Goal: Information Seeking & Learning: Learn about a topic

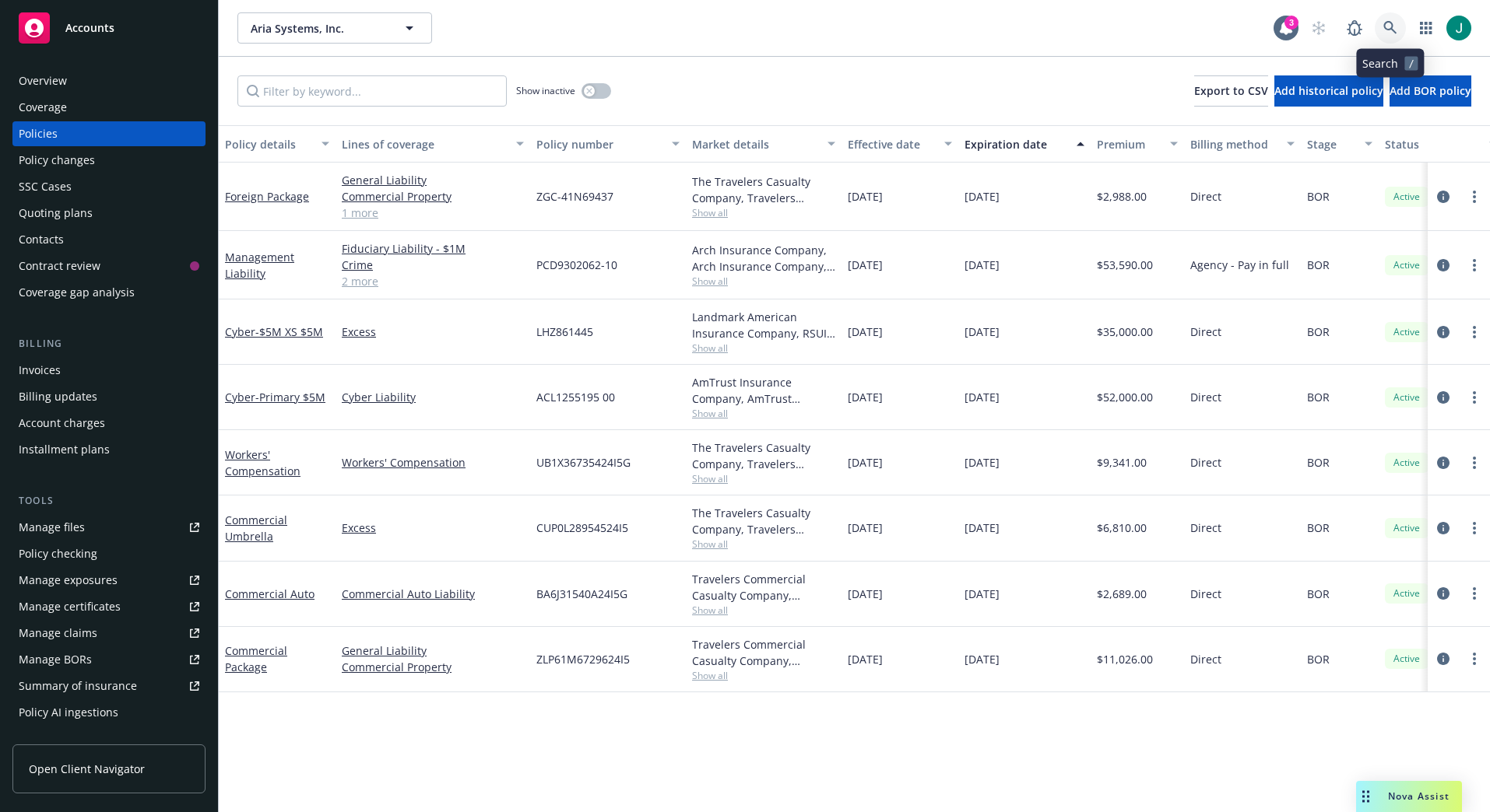
click at [1385, 27] on icon at bounding box center [1390, 27] width 13 height 13
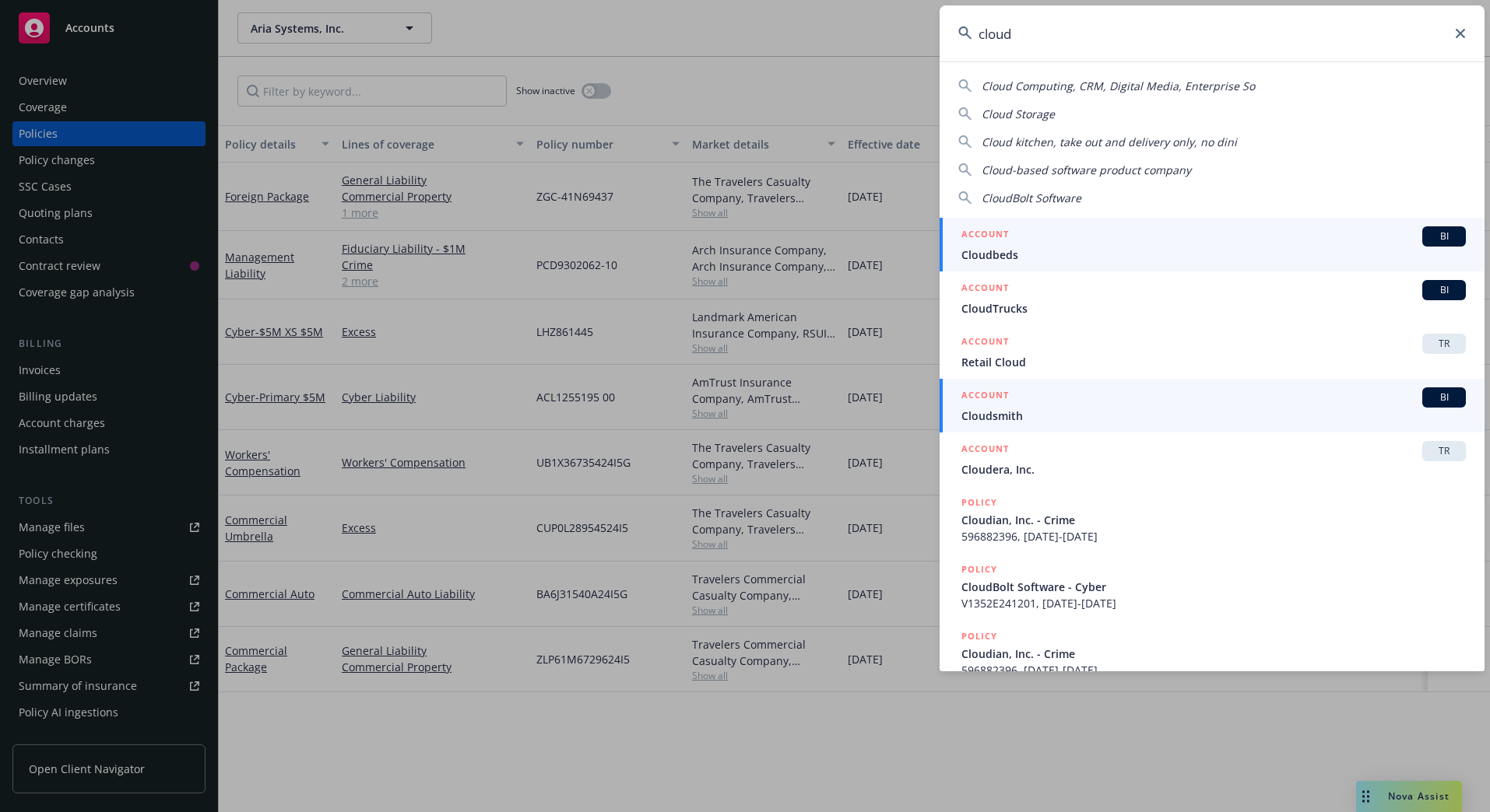
type input "cloud"
click at [1048, 415] on span "Cloudsmith" at bounding box center [1213, 415] width 504 height 16
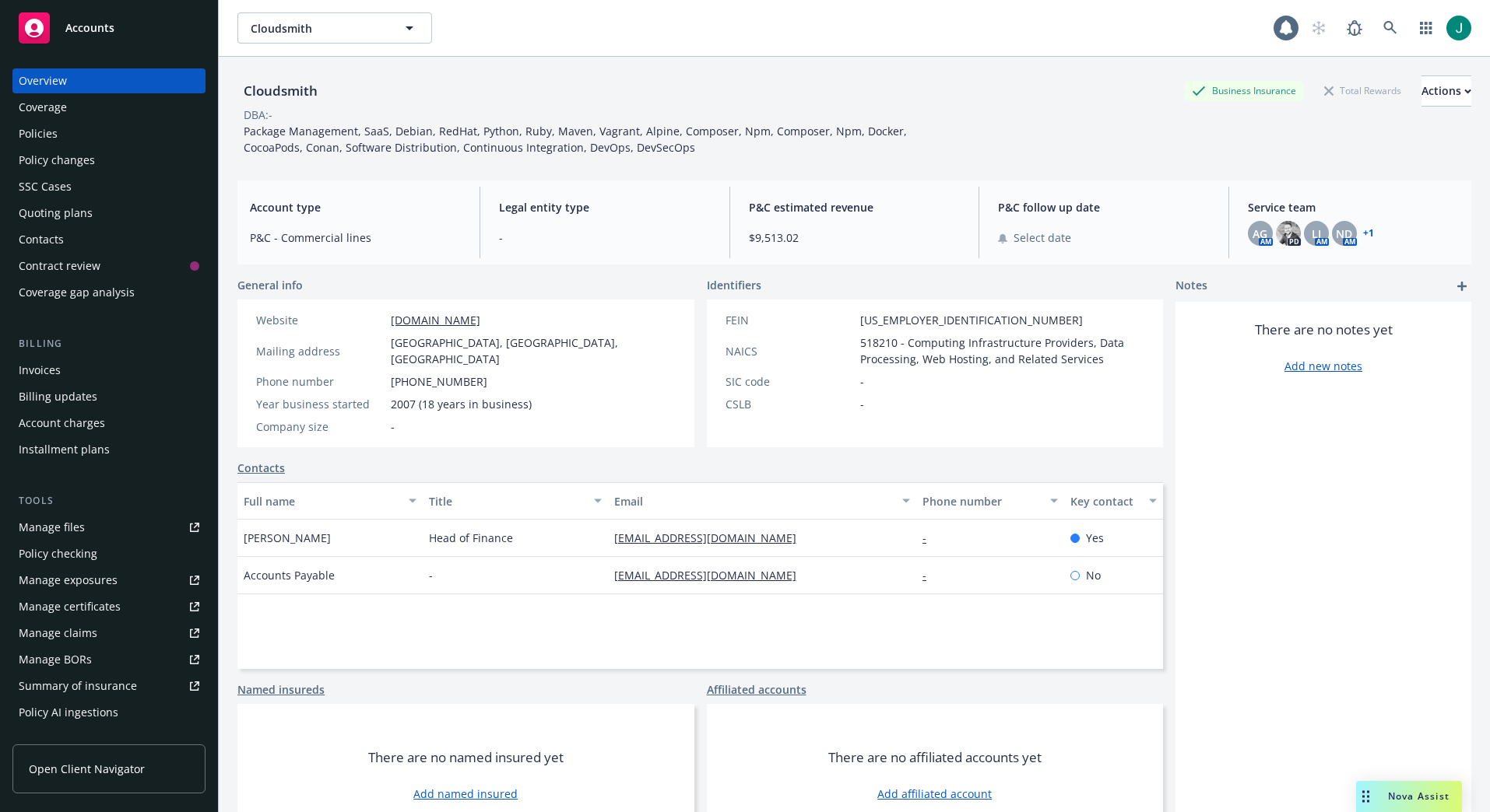
click at [51, 133] on div "Policies" at bounding box center [38, 133] width 39 height 25
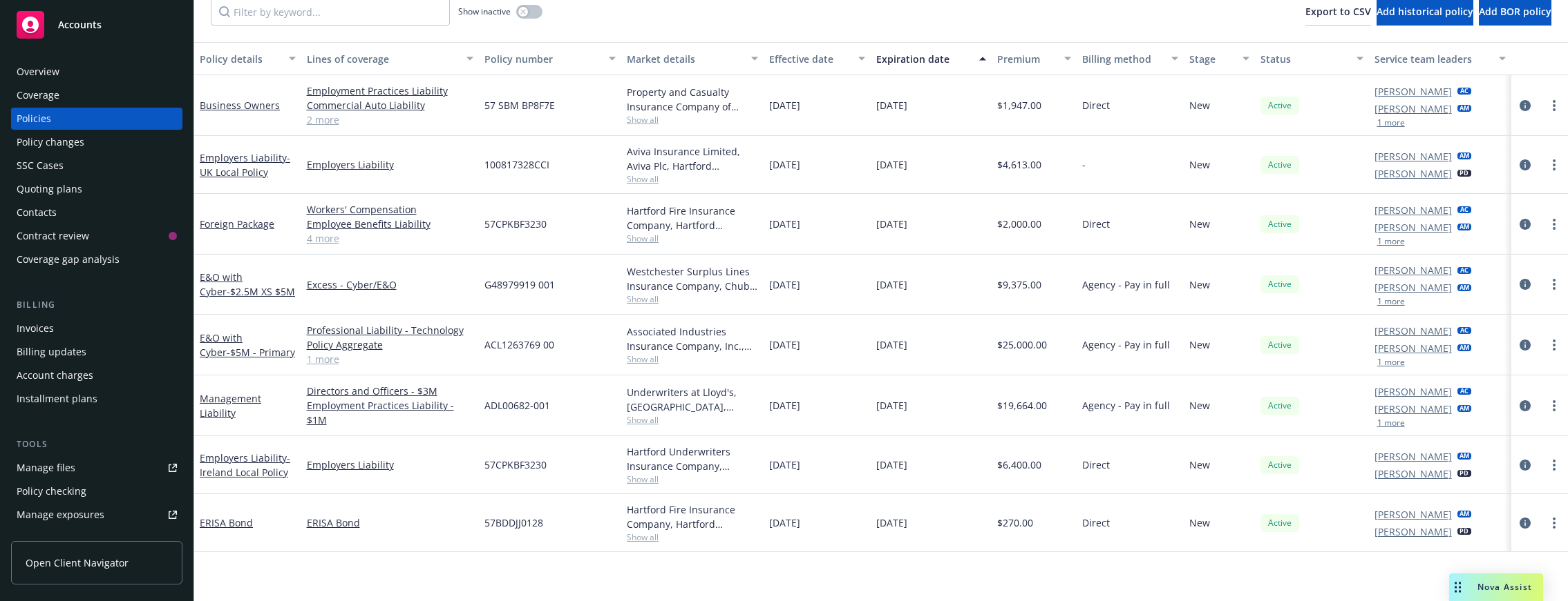
scroll to position [120, 0]
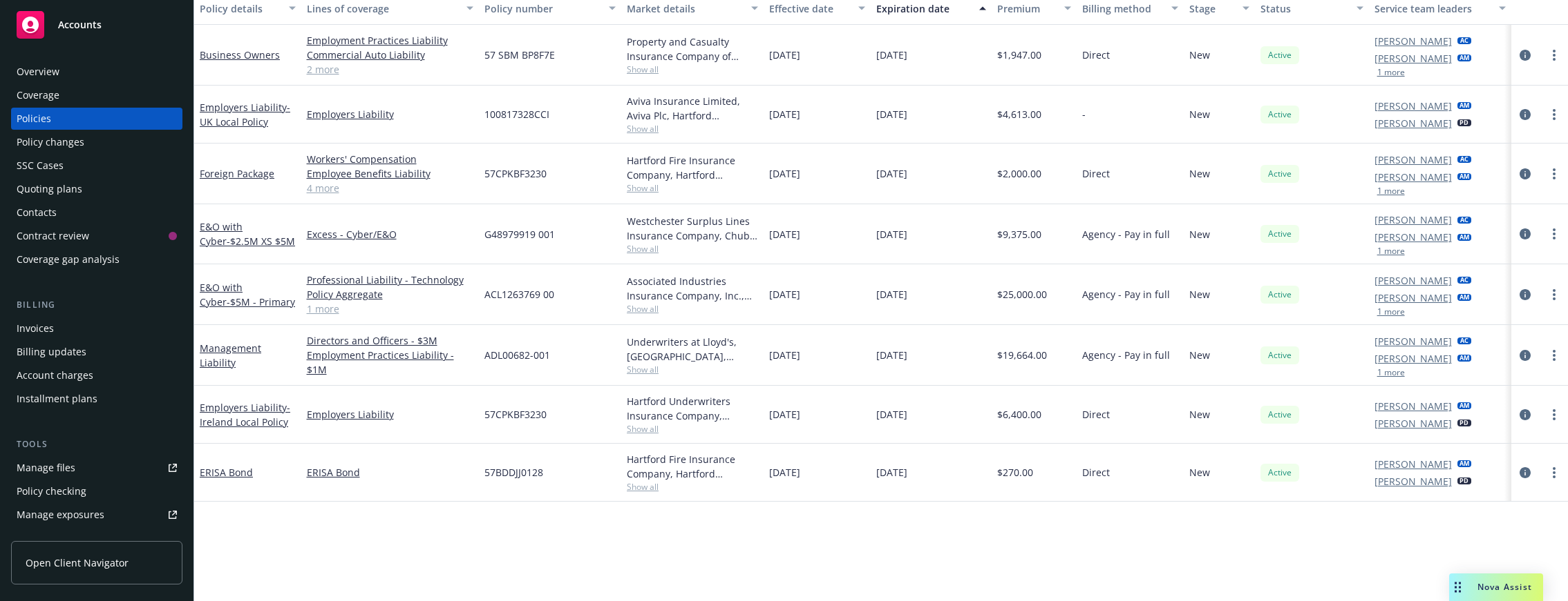
click at [1322, 372] on button "1 more" at bounding box center [1390, 372] width 27 height 8
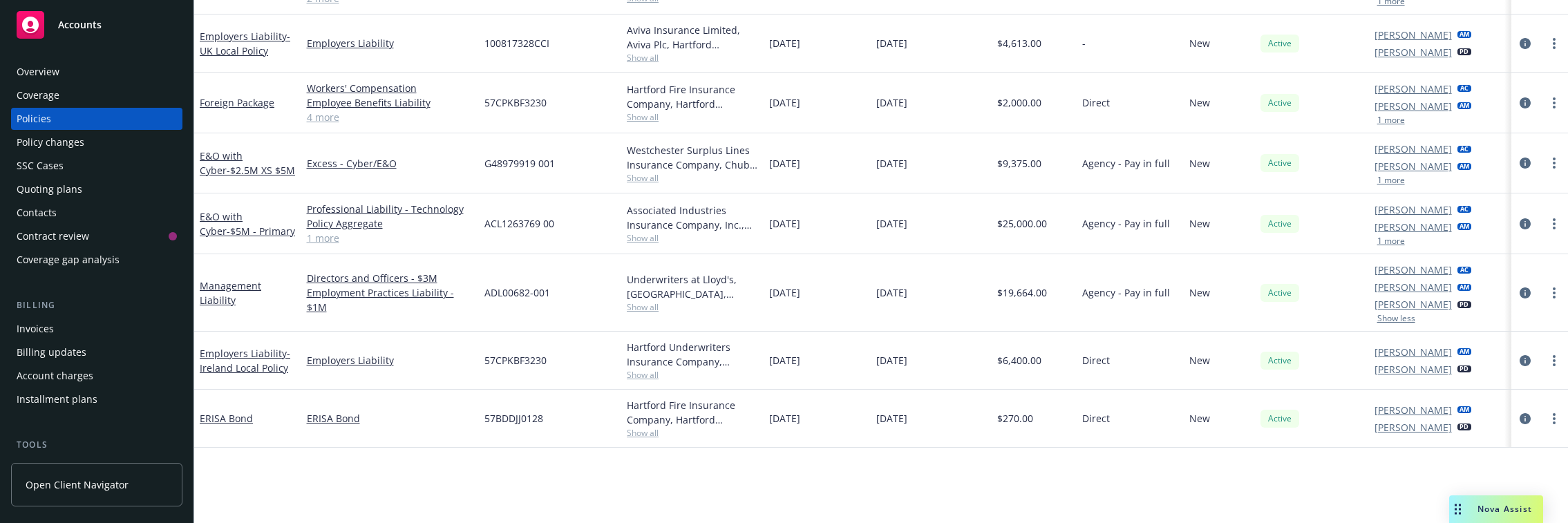
scroll to position [198, 0]
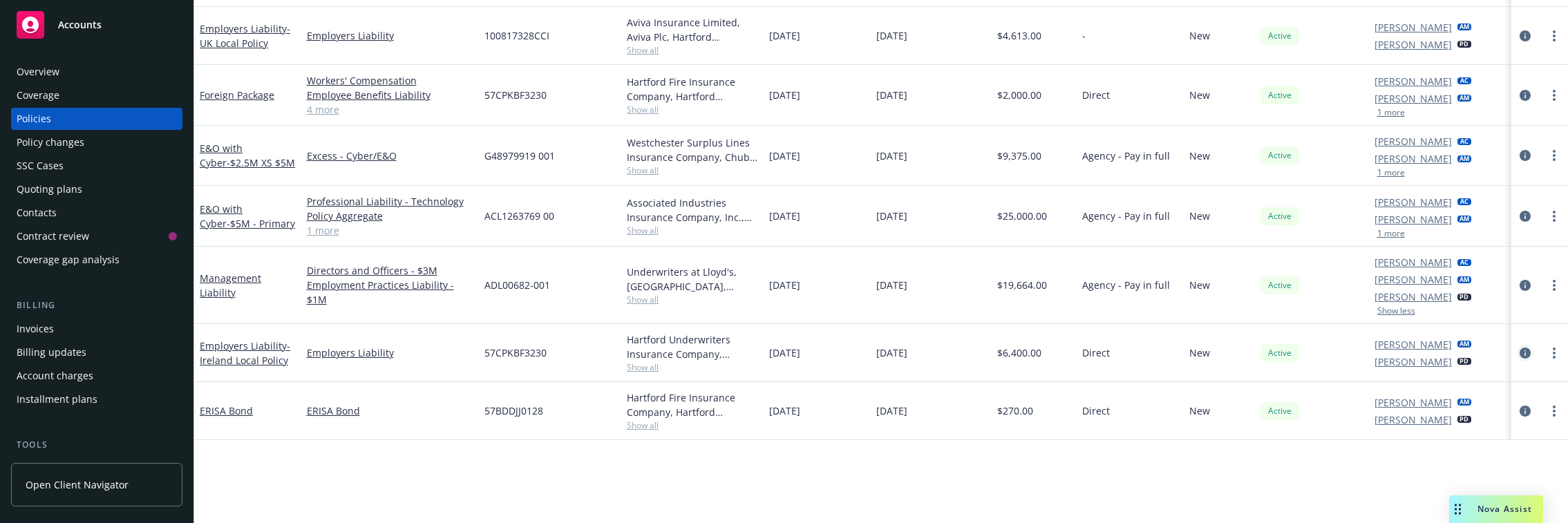
click at [1322, 353] on icon "circleInformation" at bounding box center [1525, 353] width 11 height 11
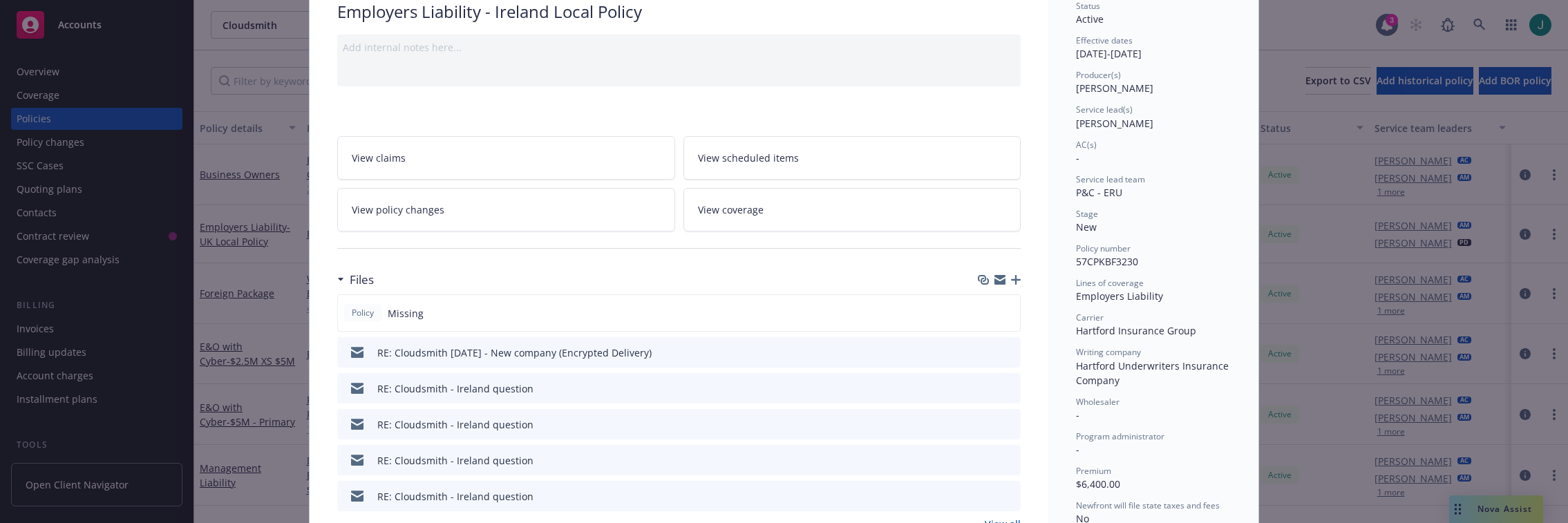
scroll to position [138, 0]
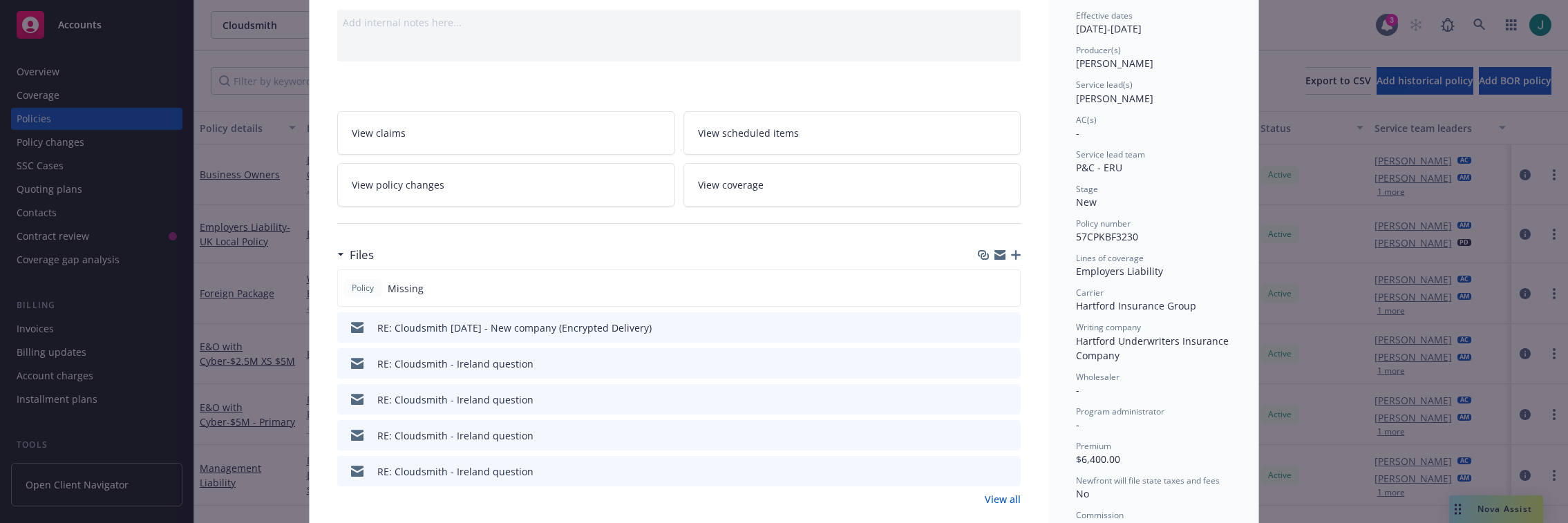
click at [1004, 364] on icon "preview file" at bounding box center [1007, 363] width 12 height 10
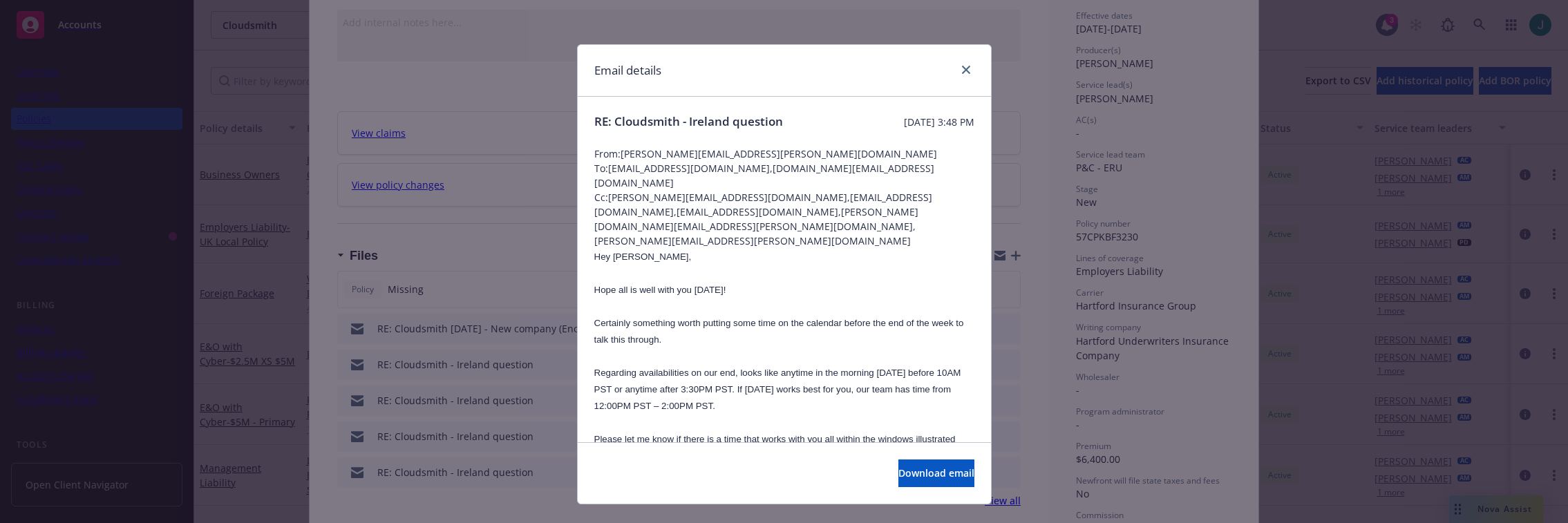
click at [812, 314] on p "Certainly something worth putting some time on the calendar before the end of t…" at bounding box center [784, 331] width 380 height 34
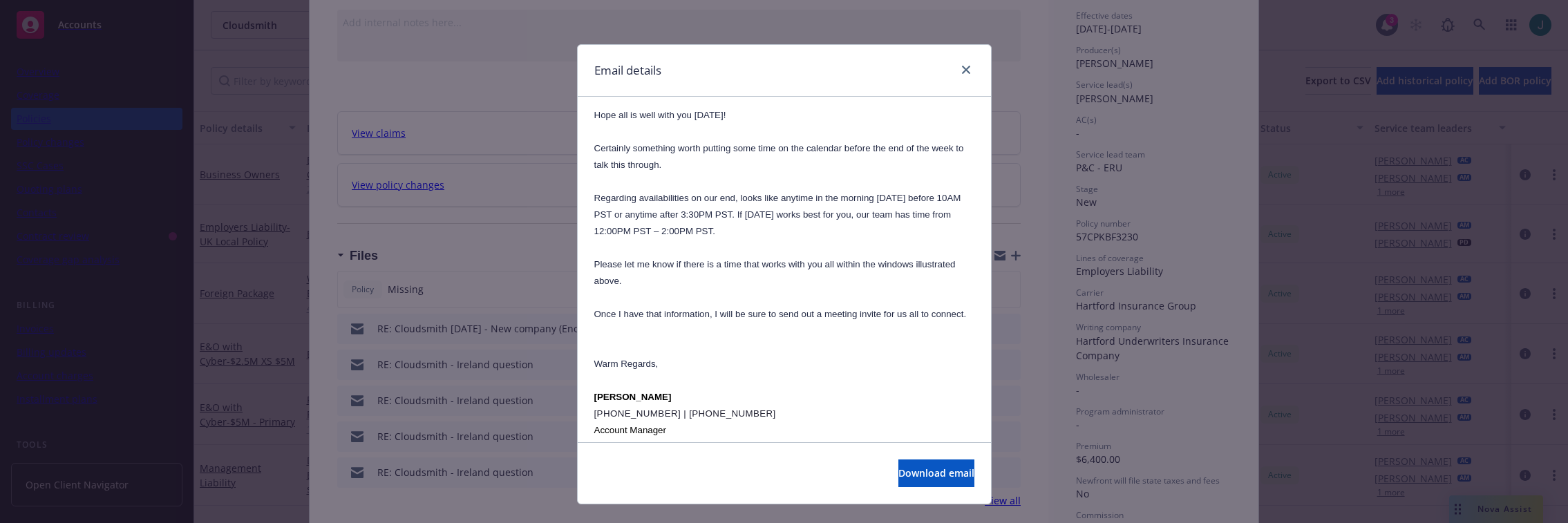
scroll to position [207, 0]
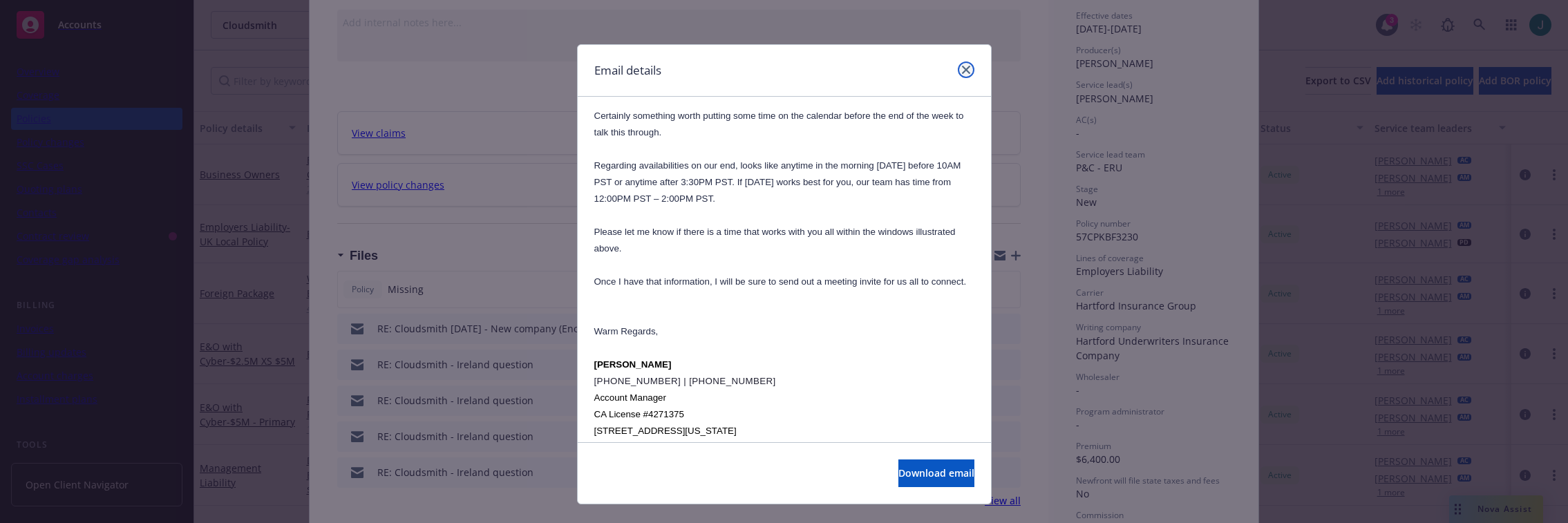
click at [962, 68] on icon "close" at bounding box center [966, 69] width 8 height 8
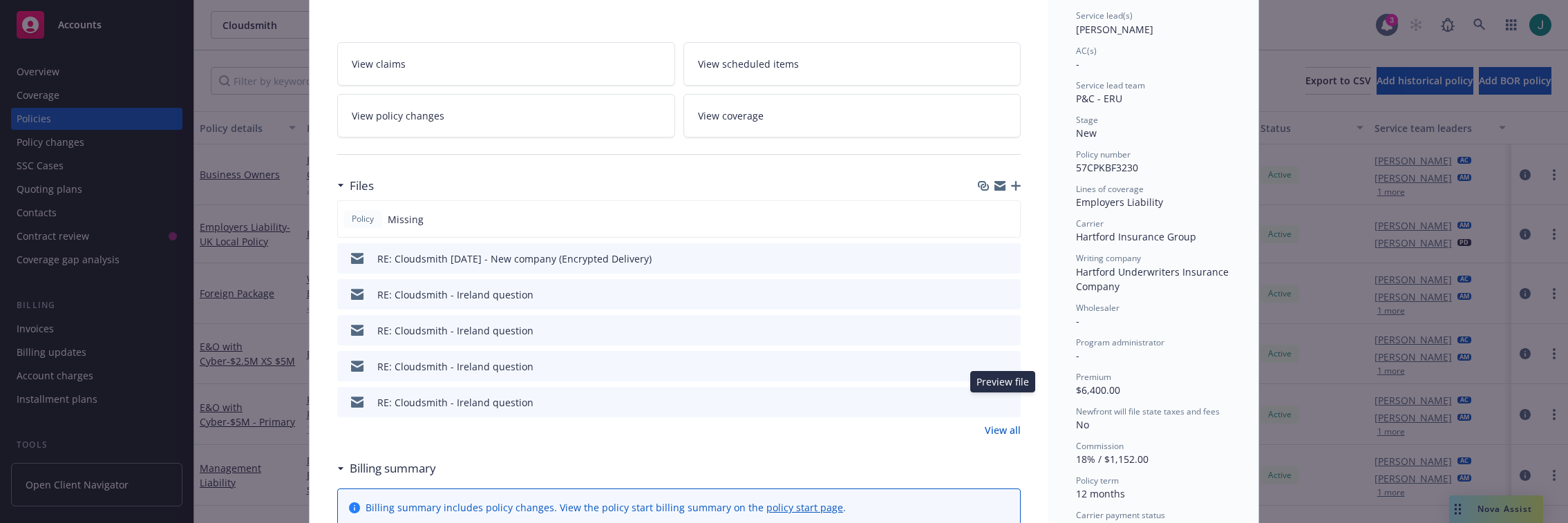
click at [1001, 401] on icon "preview file" at bounding box center [1007, 401] width 12 height 10
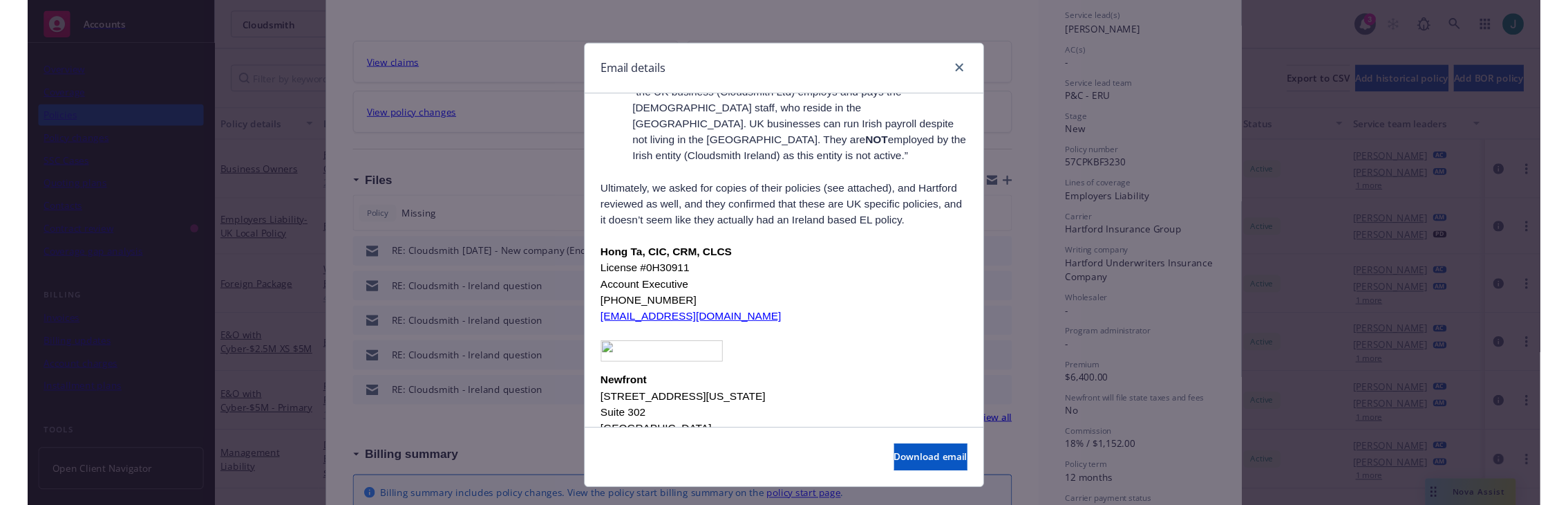
scroll to position [0, 0]
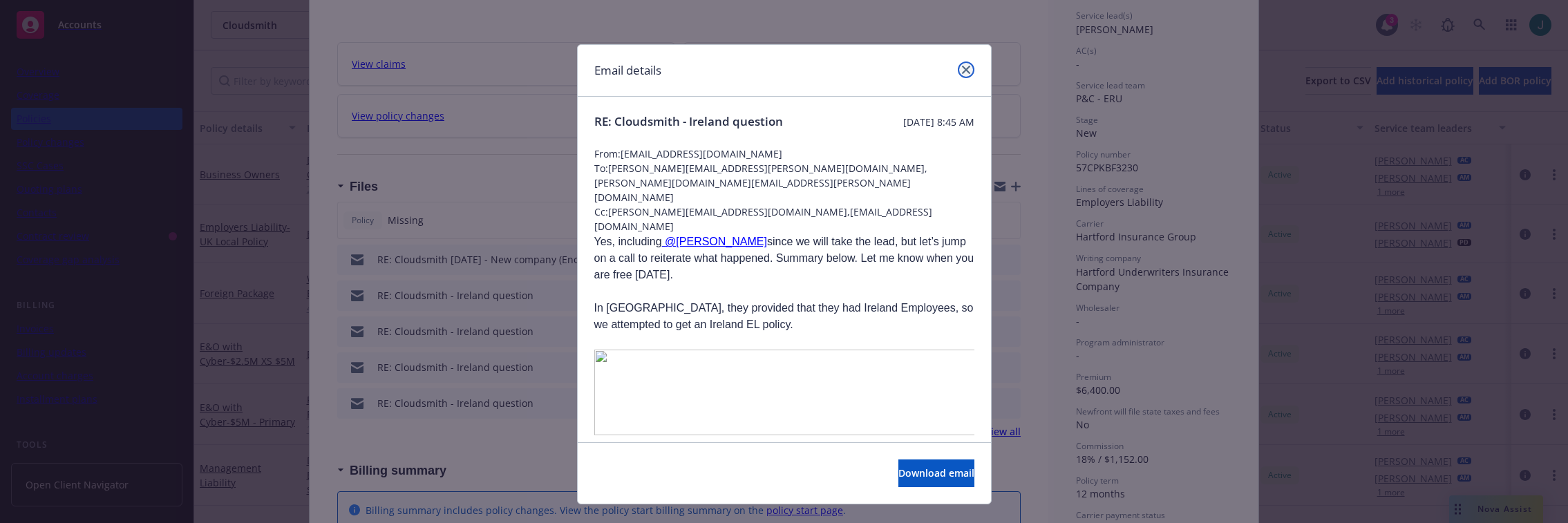
click at [964, 69] on icon "close" at bounding box center [966, 69] width 8 height 8
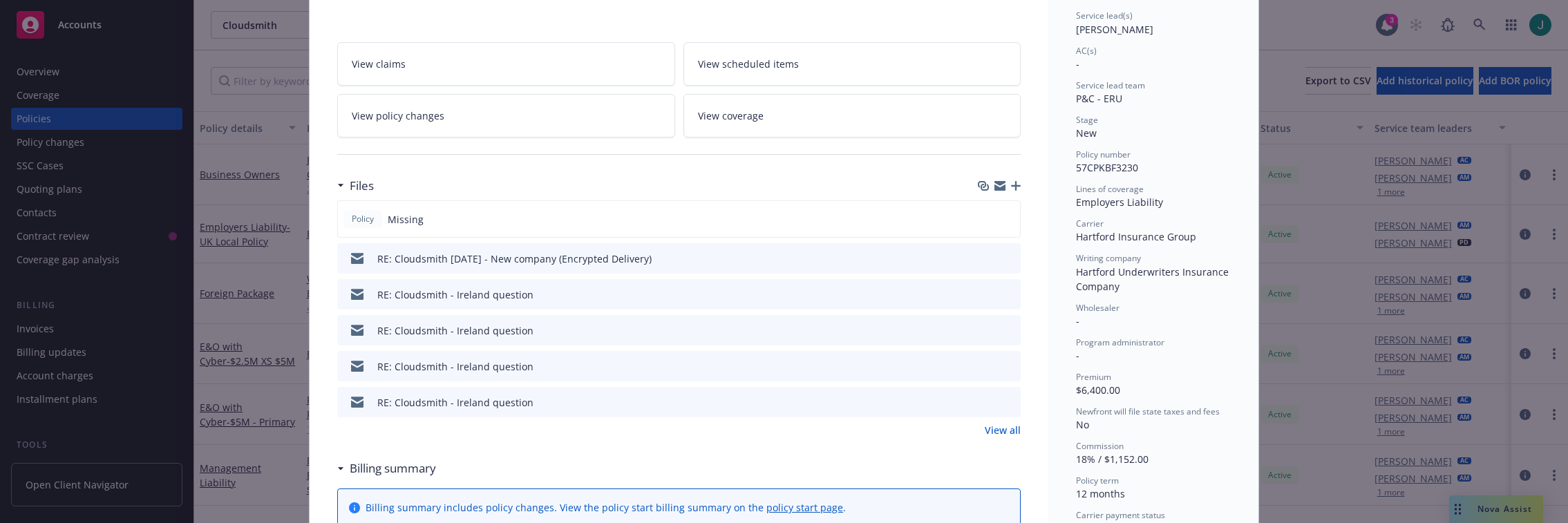
click at [1210, 434] on div "Status Active Effective dates 06/17/2025 - 06/17/2026 Producer(s) Kevin Thomas …" at bounding box center [1153, 239] width 155 height 665
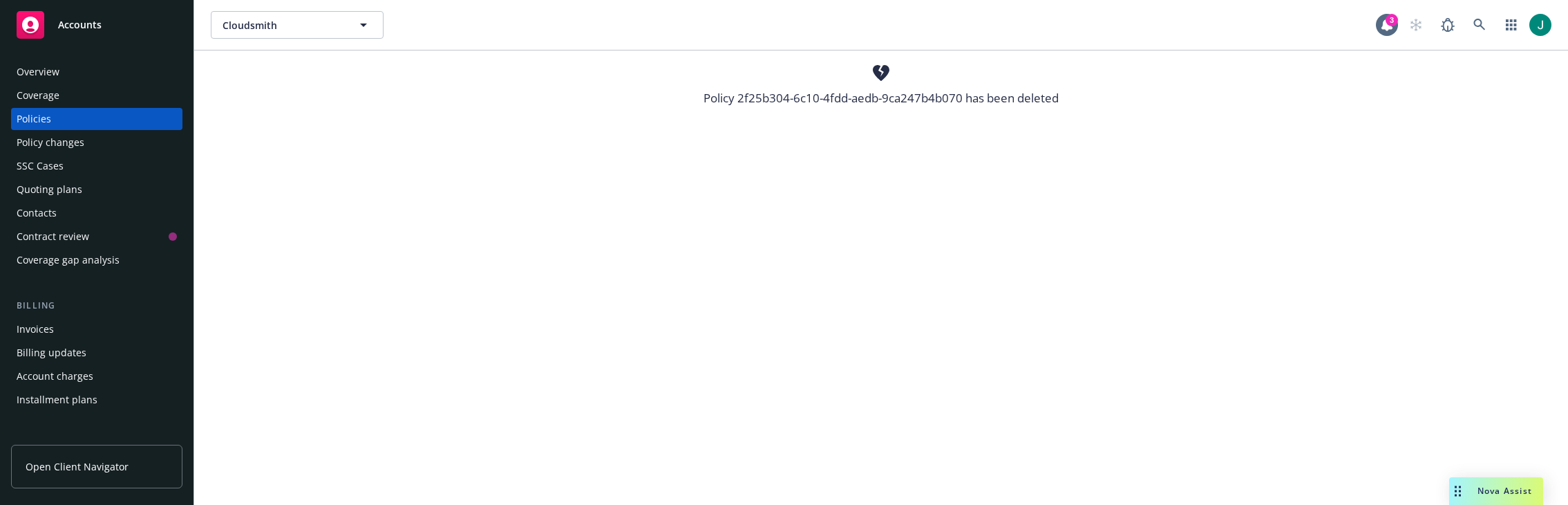
click at [69, 116] on div "Policies" at bounding box center [97, 118] width 160 height 22
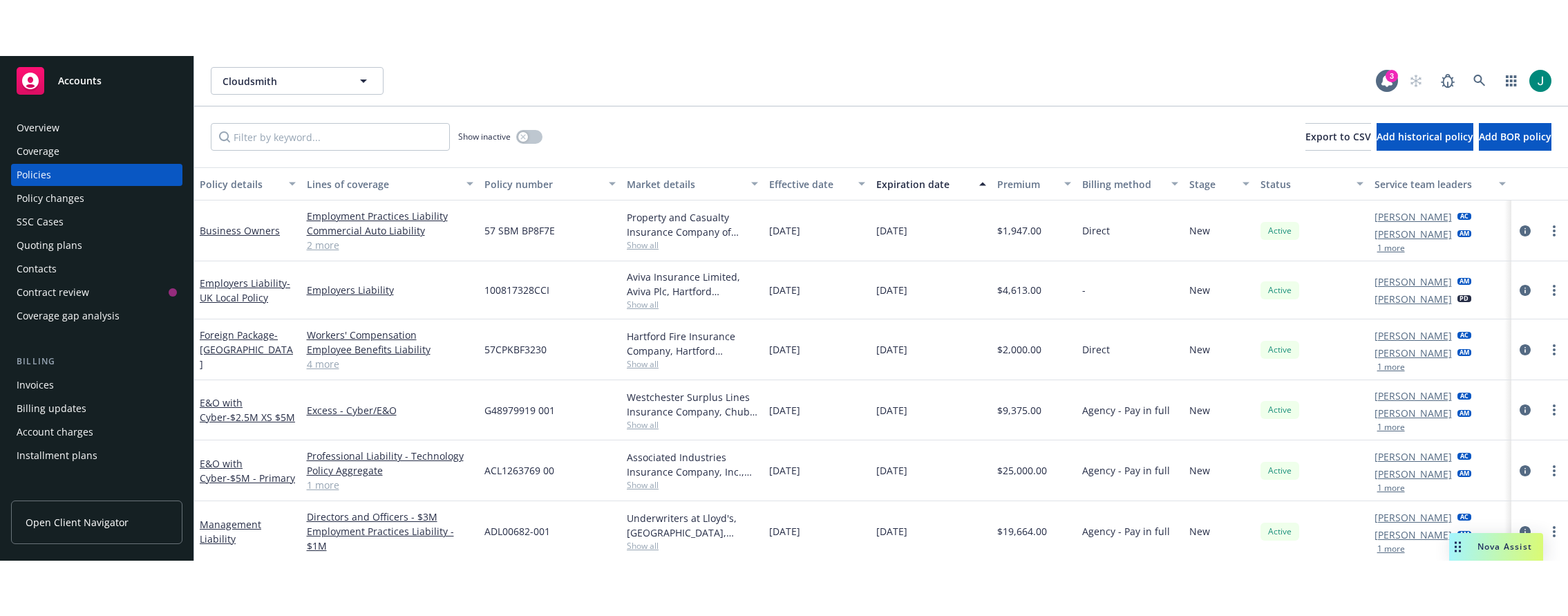
scroll to position [59, 0]
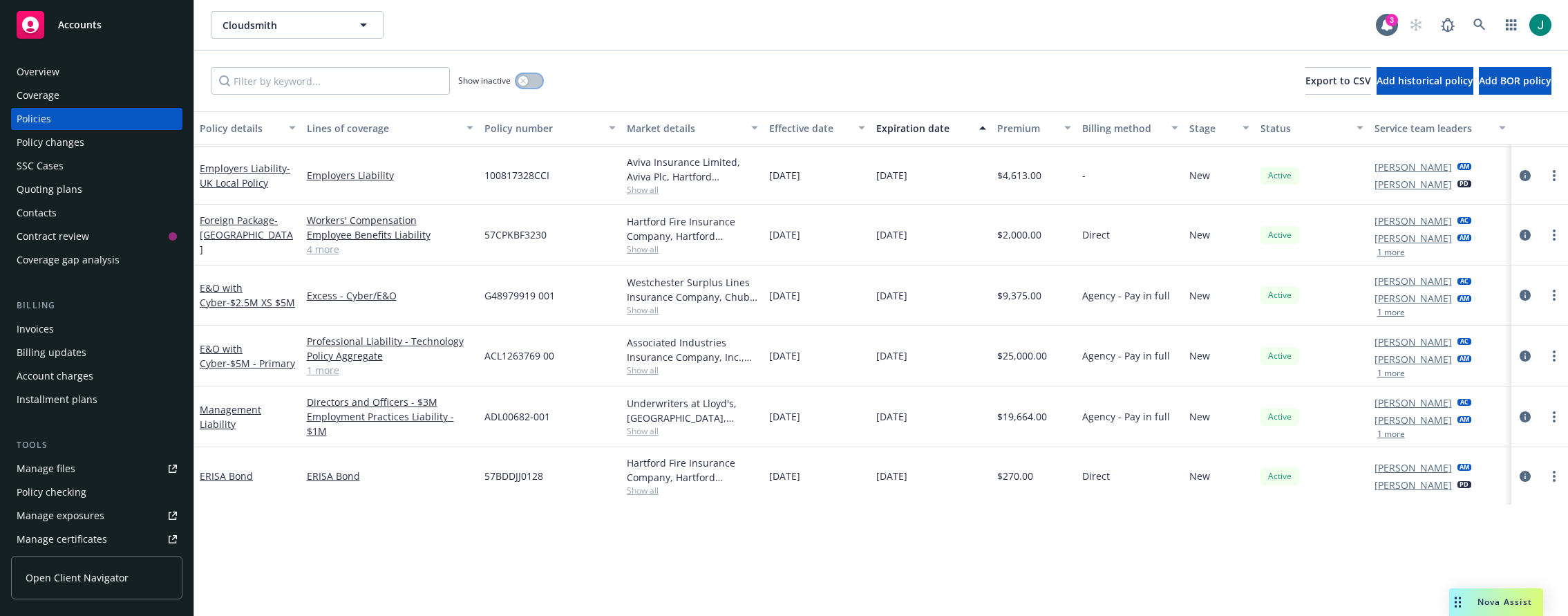
click at [521, 82] on icon "button" at bounding box center [523, 80] width 5 height 5
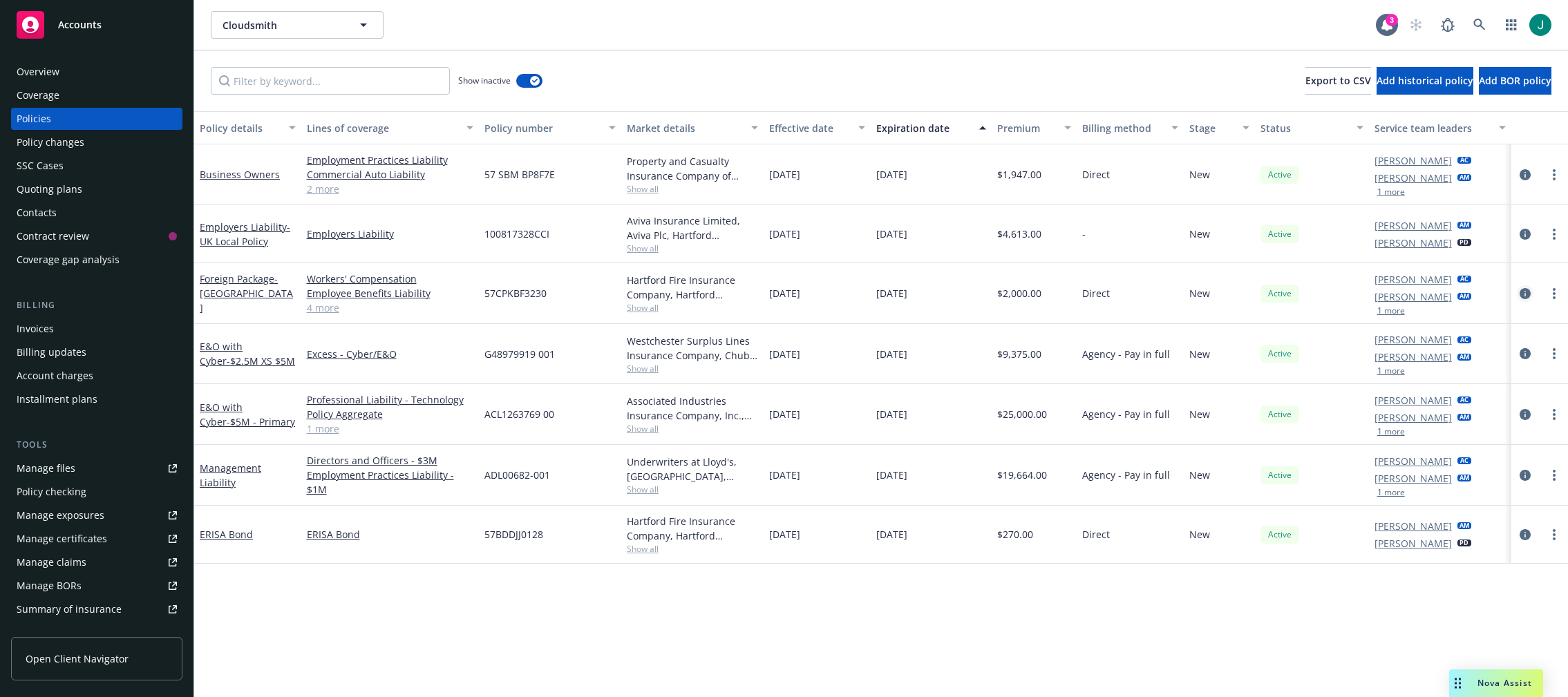
click at [1322, 293] on icon "circleInformation" at bounding box center [1525, 293] width 11 height 11
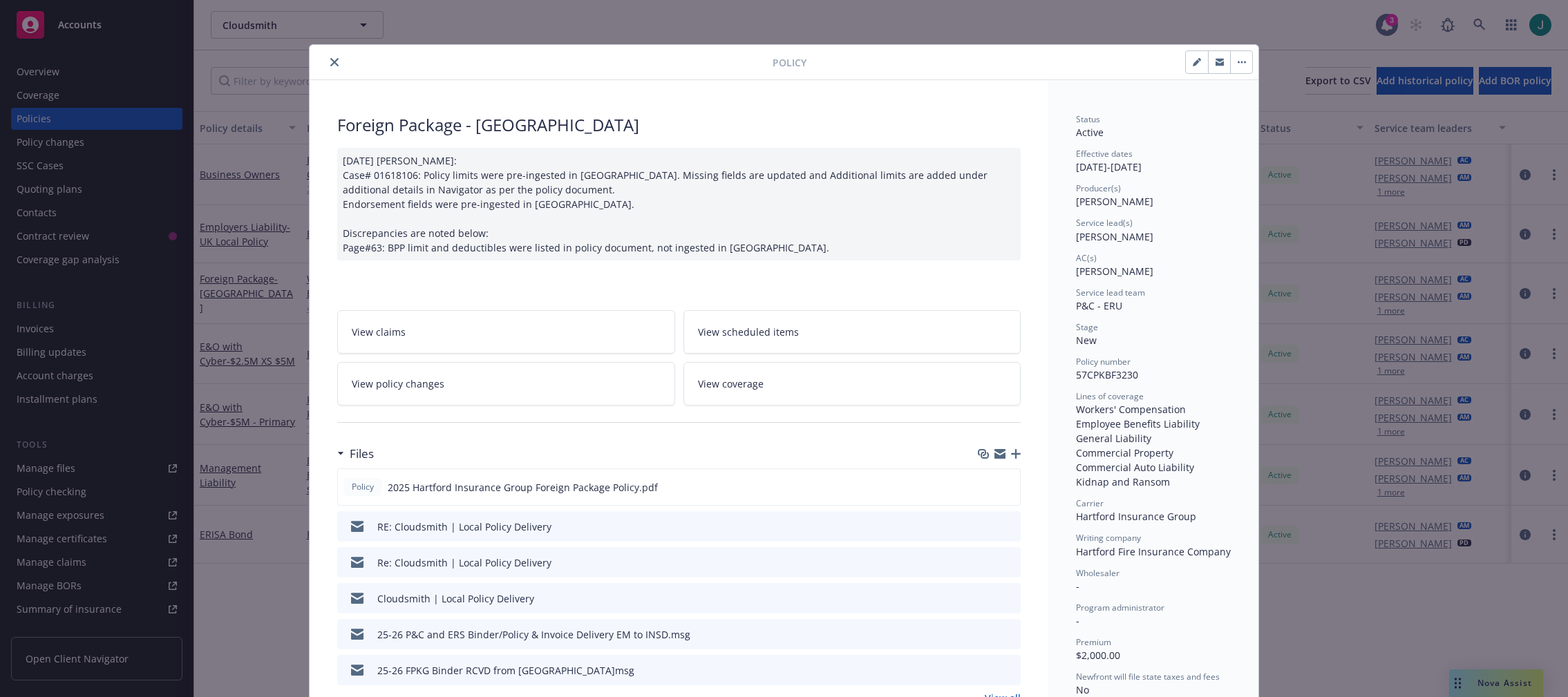
click at [330, 62] on icon "close" at bounding box center [334, 62] width 8 height 8
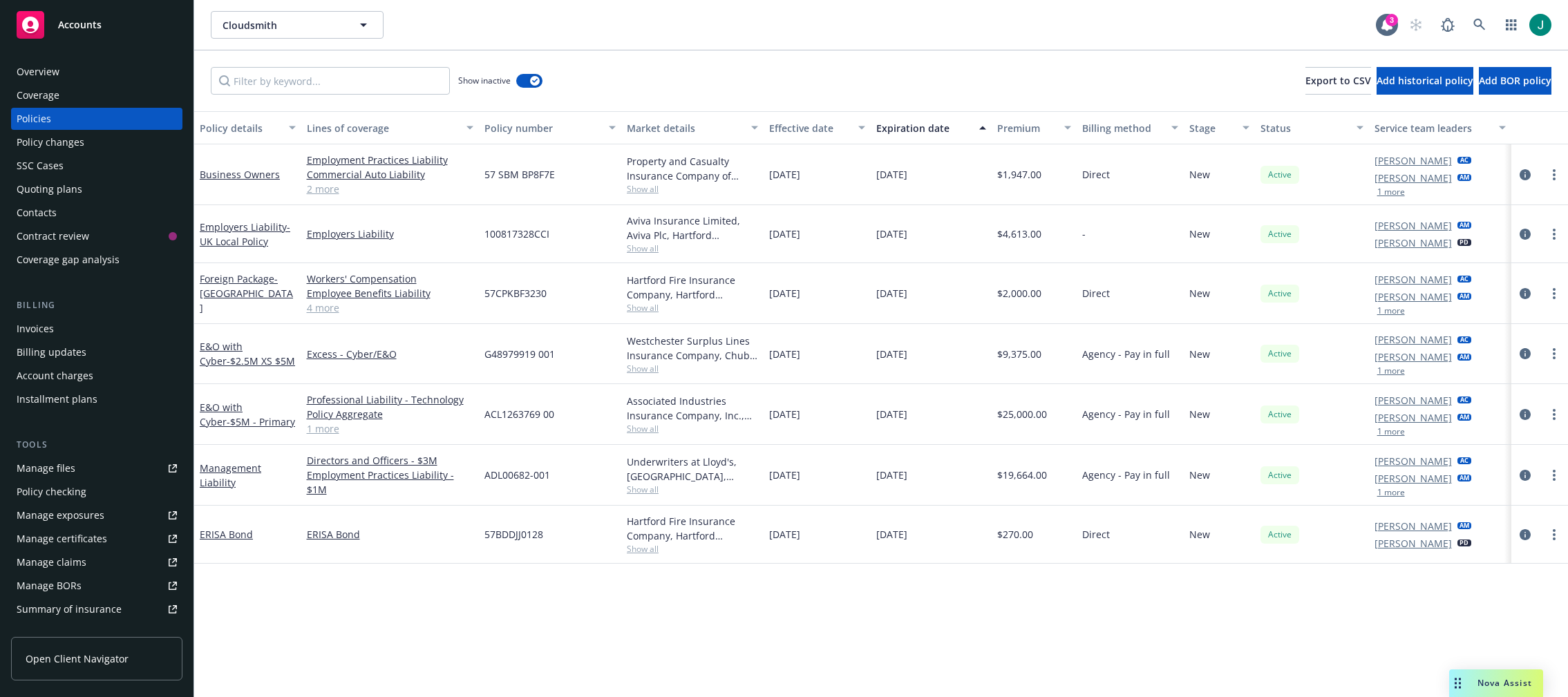
click at [66, 465] on div "Manage files" at bounding box center [46, 468] width 59 height 22
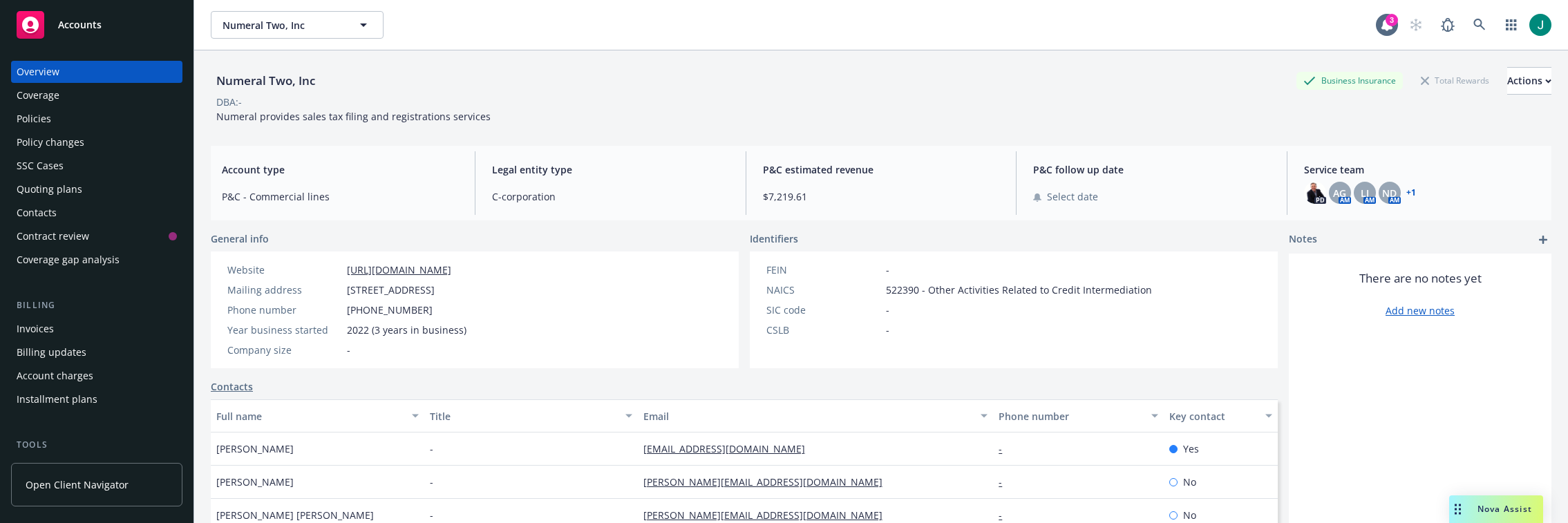
click at [29, 120] on div "Policies" at bounding box center [34, 118] width 34 height 22
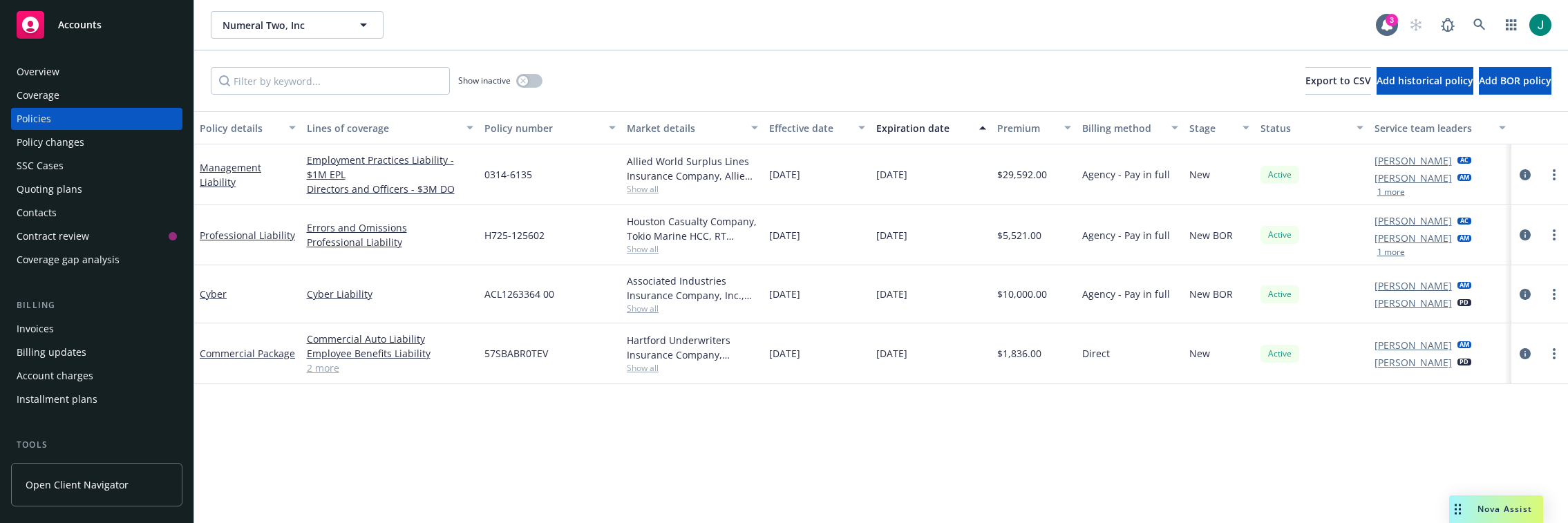
click at [646, 188] on span "Show all" at bounding box center [692, 188] width 131 height 11
click at [820, 197] on div "03/05/2025" at bounding box center [817, 175] width 107 height 61
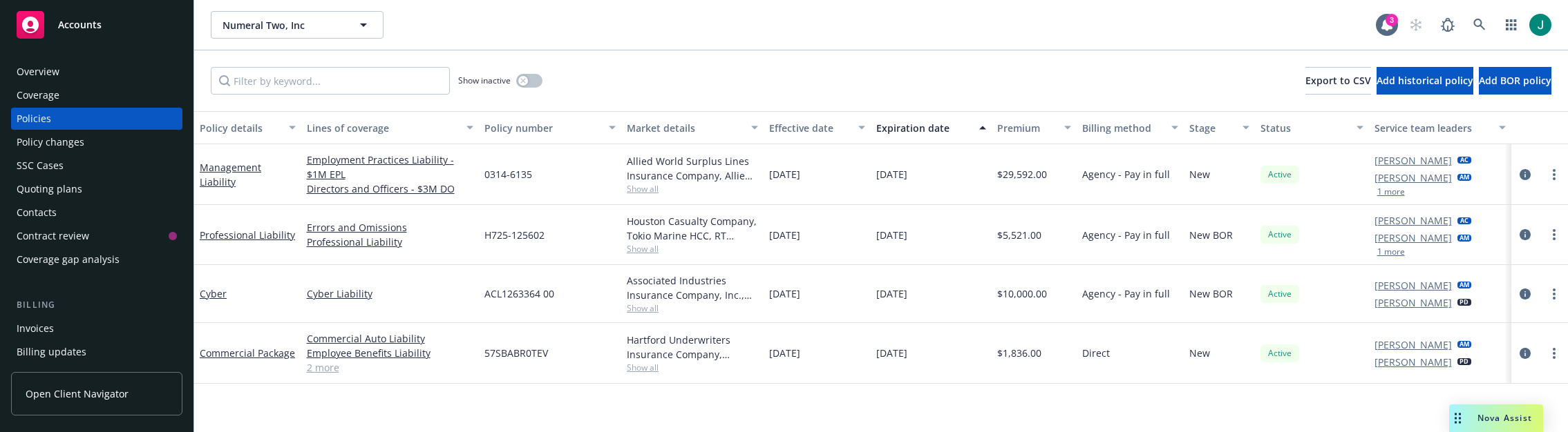
click at [855, 80] on div "Show inactive Export to CSV Add historical policy Add BOR policy" at bounding box center [881, 81] width 1374 height 61
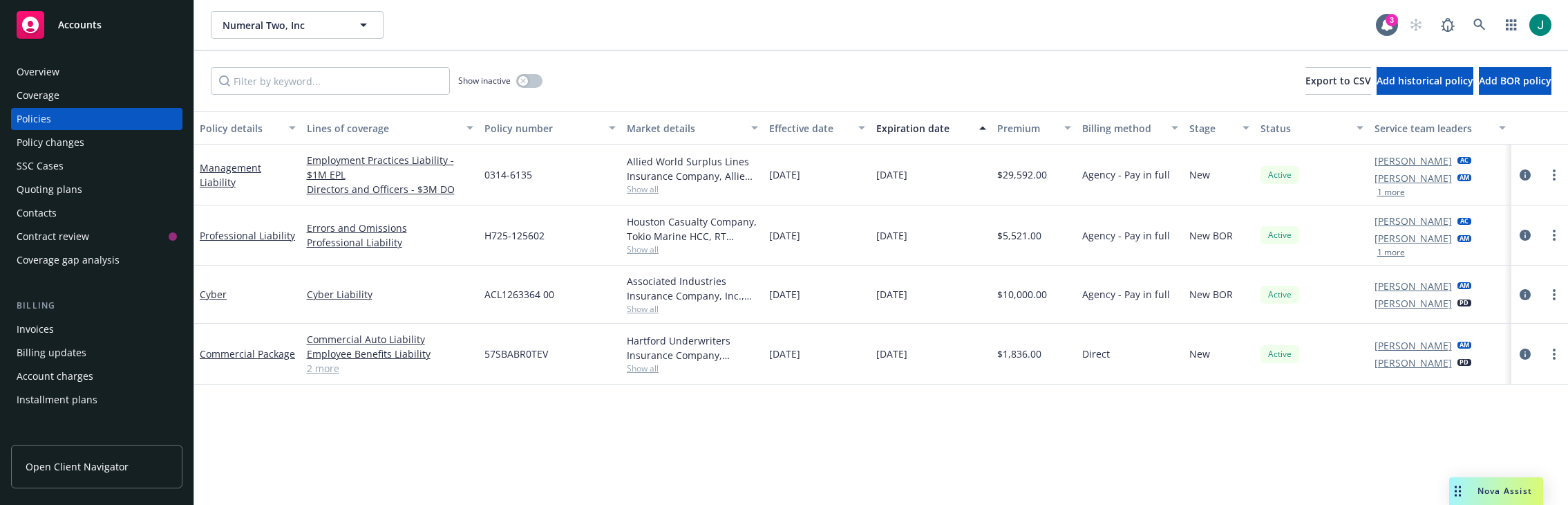
click at [587, 462] on div "Policy details Lines of coverage Policy number Market details Effective date Ex…" at bounding box center [881, 317] width 1374 height 412
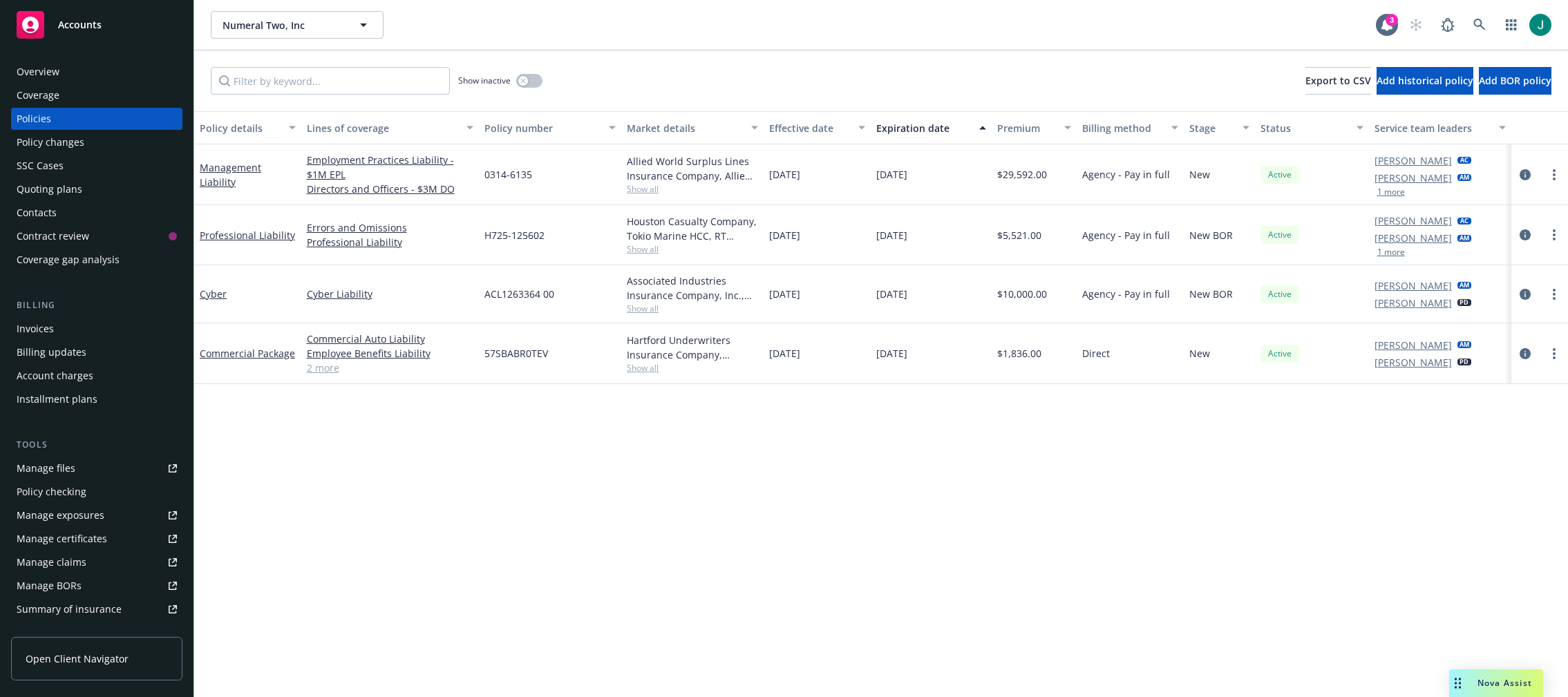
click at [343, 466] on div "Policy details Lines of coverage Policy number Market details Effective date Ex…" at bounding box center [881, 404] width 1374 height 586
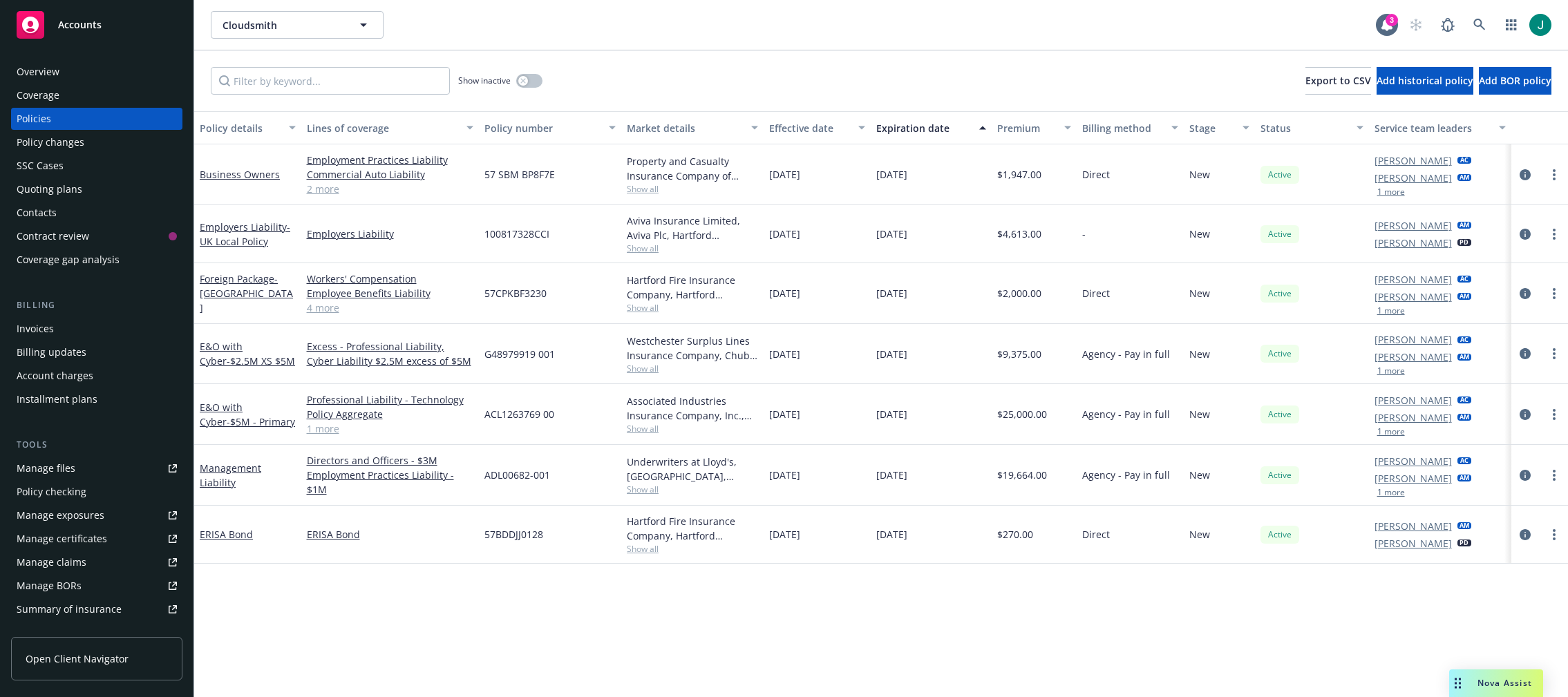
click at [329, 430] on link "1 more" at bounding box center [390, 428] width 167 height 14
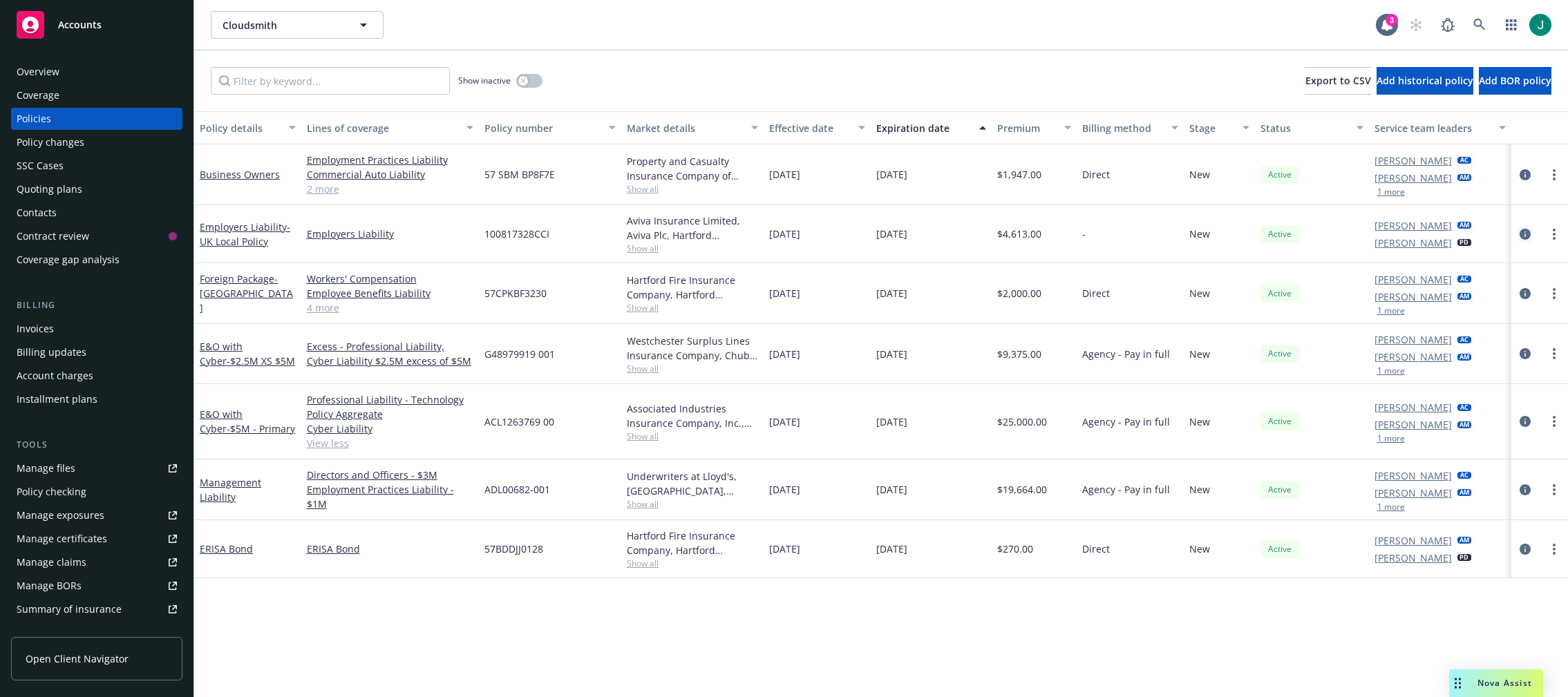
click at [1524, 235] on icon "circleInformation" at bounding box center [1525, 234] width 11 height 11
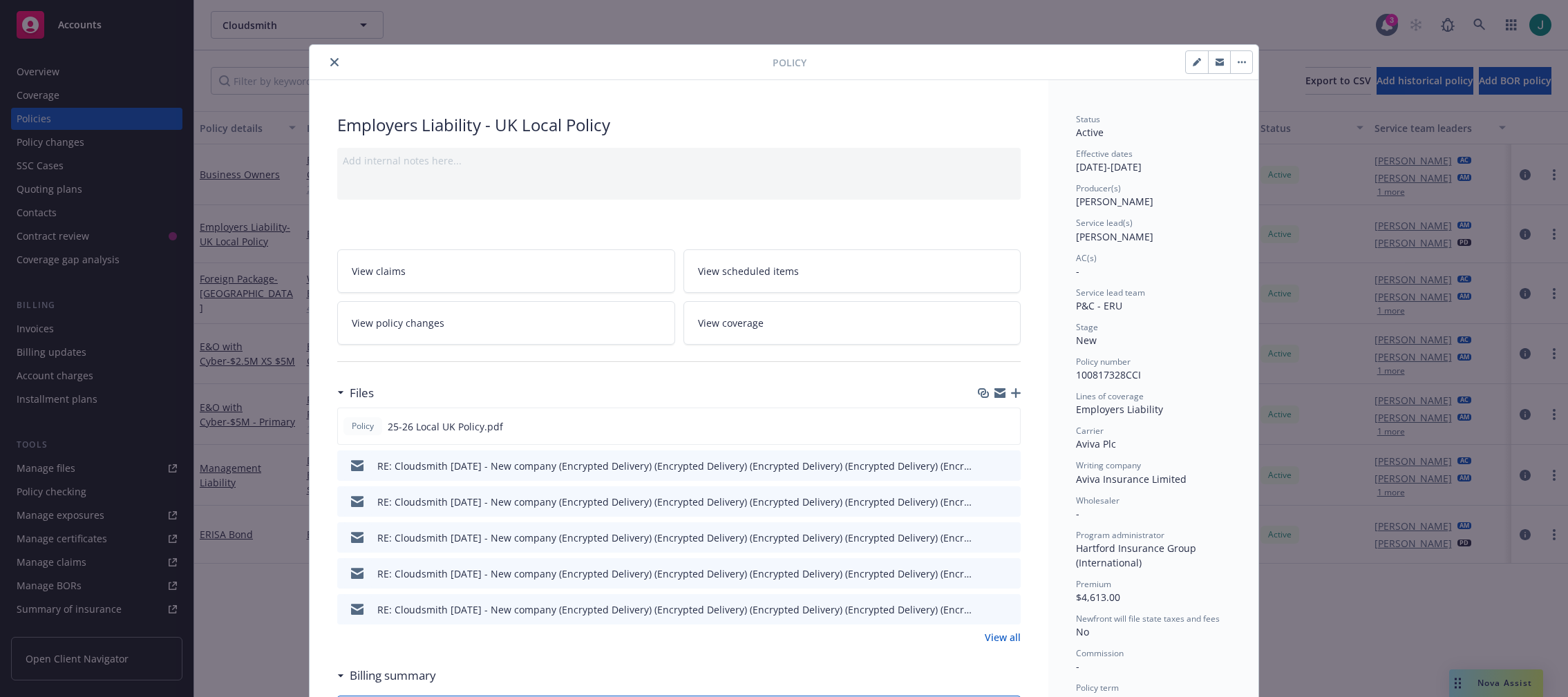
click at [331, 62] on icon "close" at bounding box center [334, 62] width 8 height 8
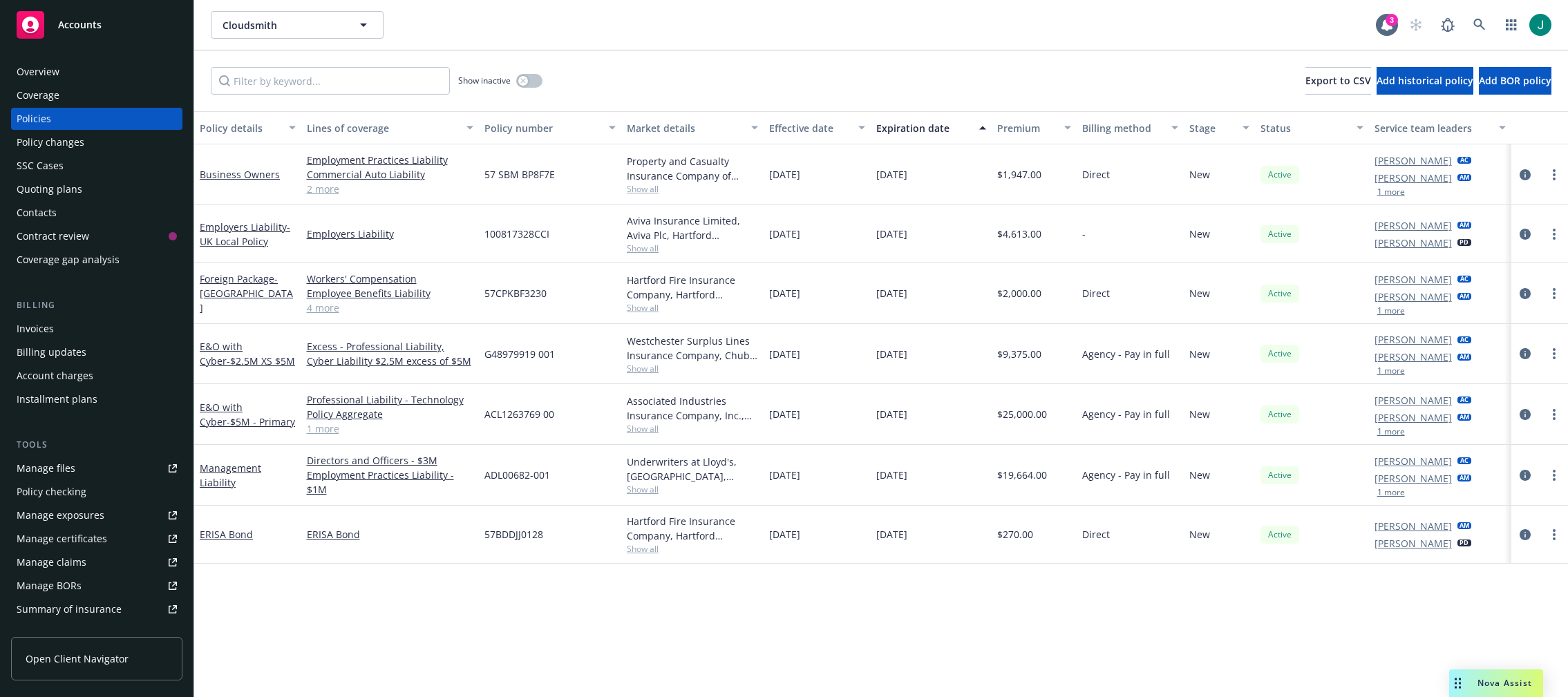
click at [66, 469] on div "Manage files" at bounding box center [46, 468] width 59 height 22
click at [452, 321] on div "Workers' Compensation Employee Benefits Liability General Liability Commercial …" at bounding box center [390, 293] width 178 height 61
click at [1522, 293] on icon "circleInformation" at bounding box center [1525, 293] width 11 height 11
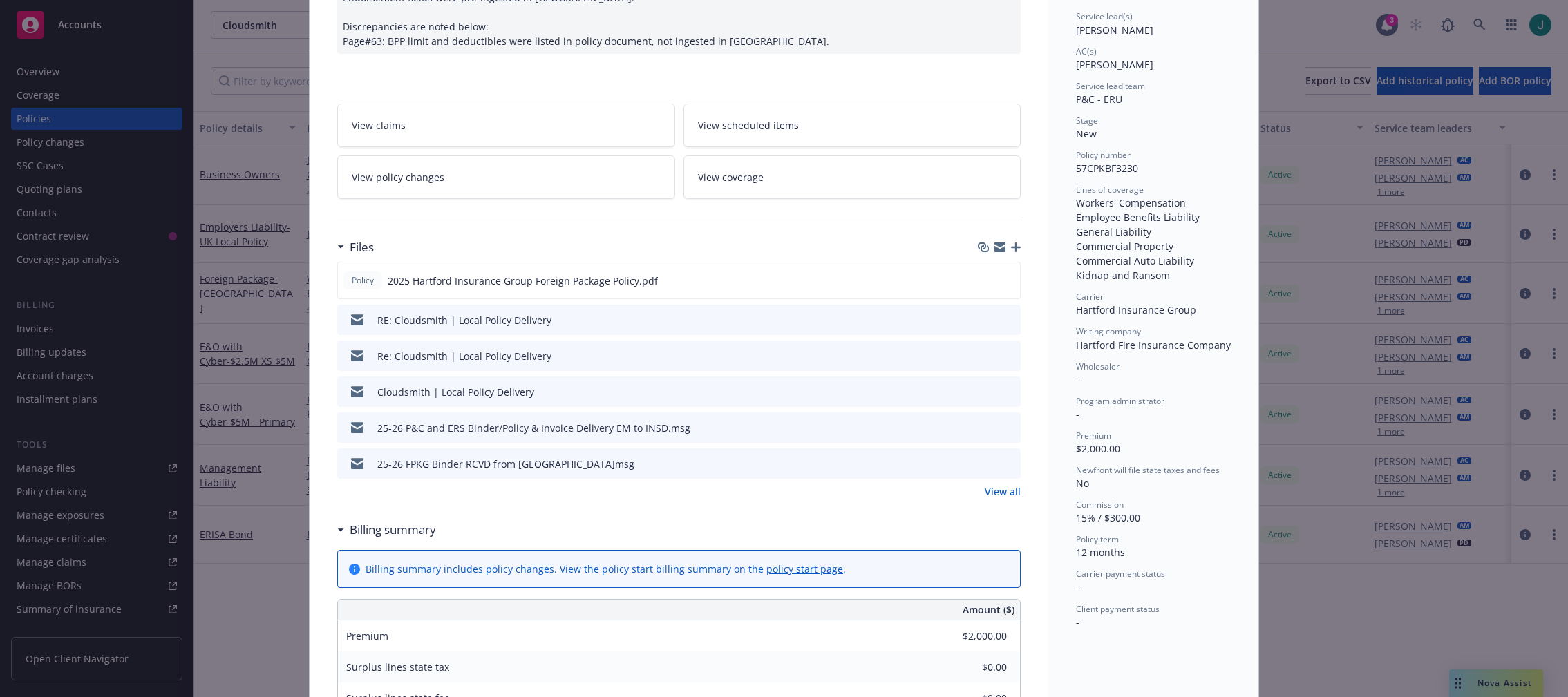
scroll to position [207, 0]
click at [1001, 321] on icon "preview file" at bounding box center [1007, 318] width 12 height 10
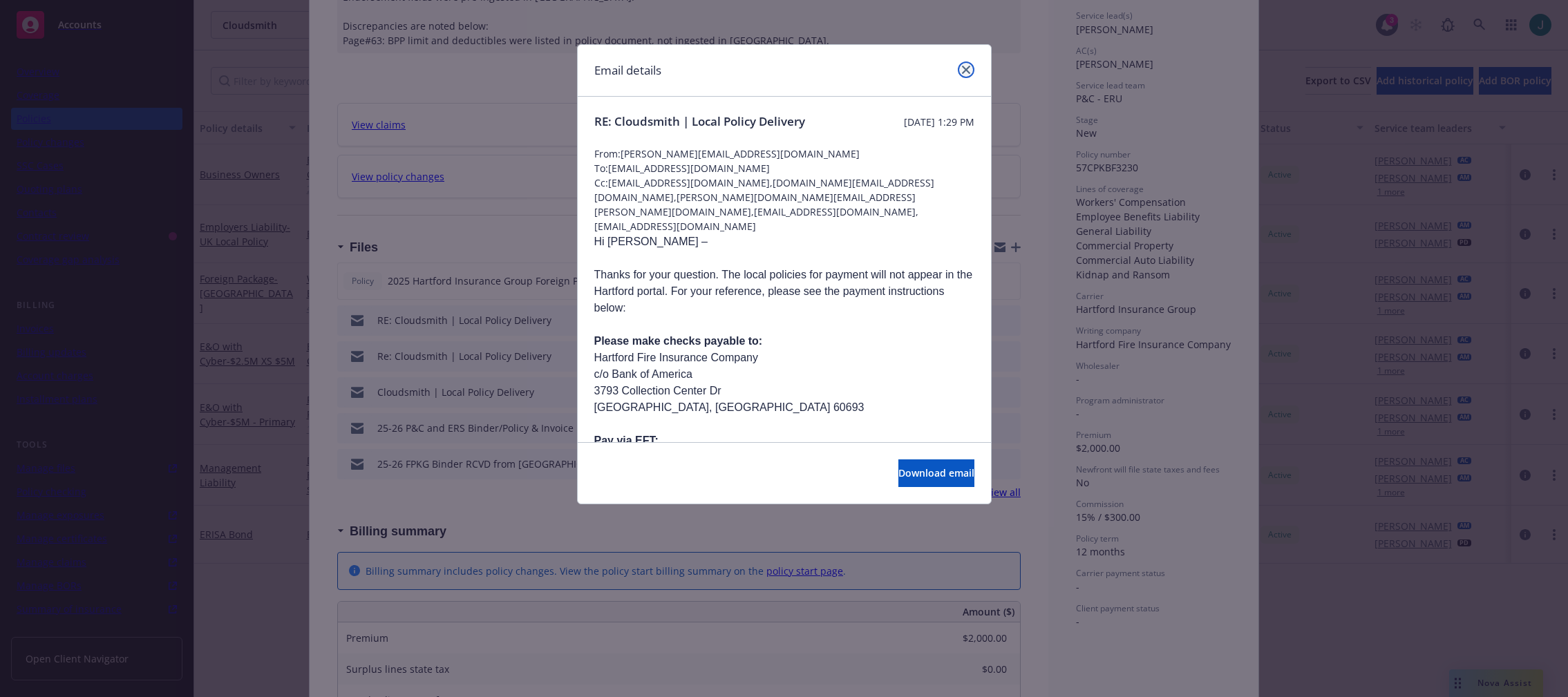
click at [965, 69] on icon "close" at bounding box center [966, 69] width 8 height 8
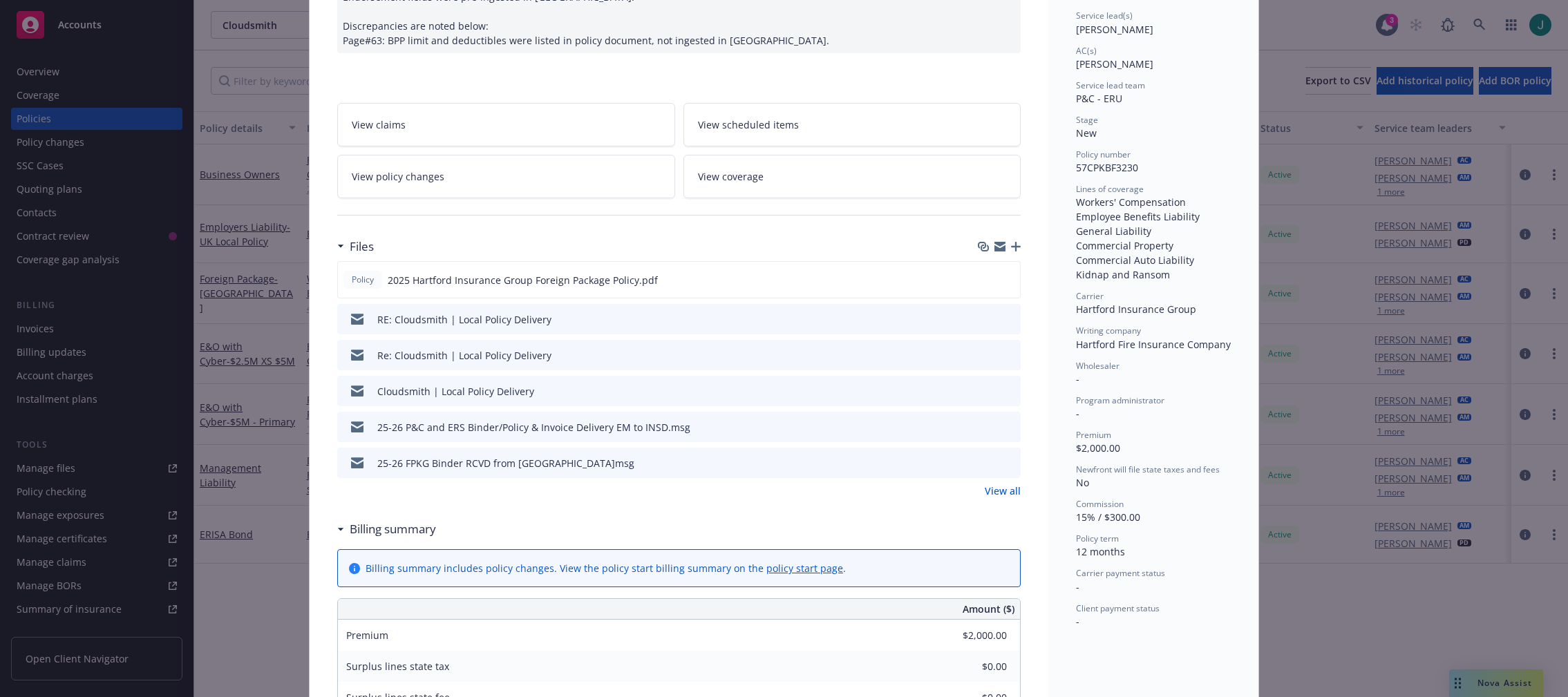
click at [207, 580] on div "Policy Foreign Package - [GEOGRAPHIC_DATA] [DATE] [PERSON_NAME]: Case# 01618106…" at bounding box center [784, 348] width 1568 height 697
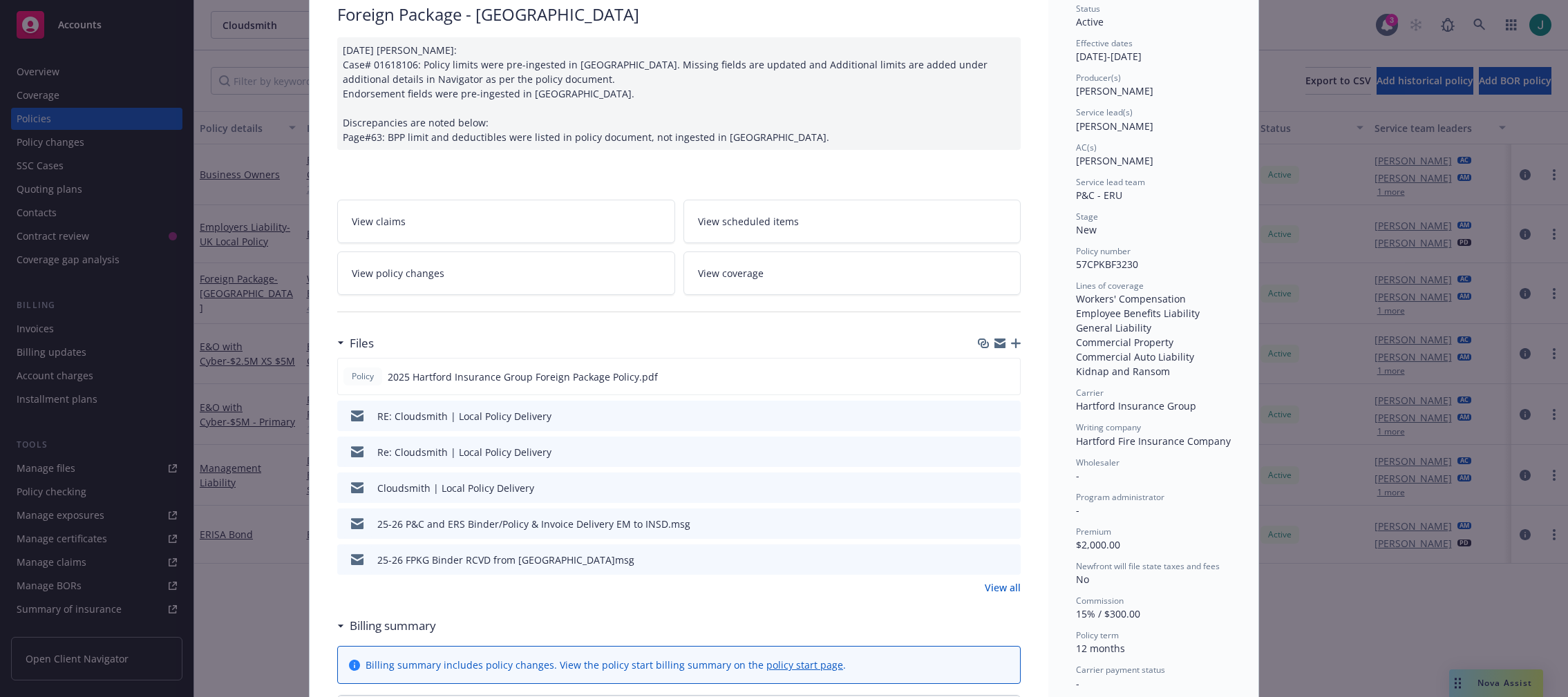
scroll to position [69, 0]
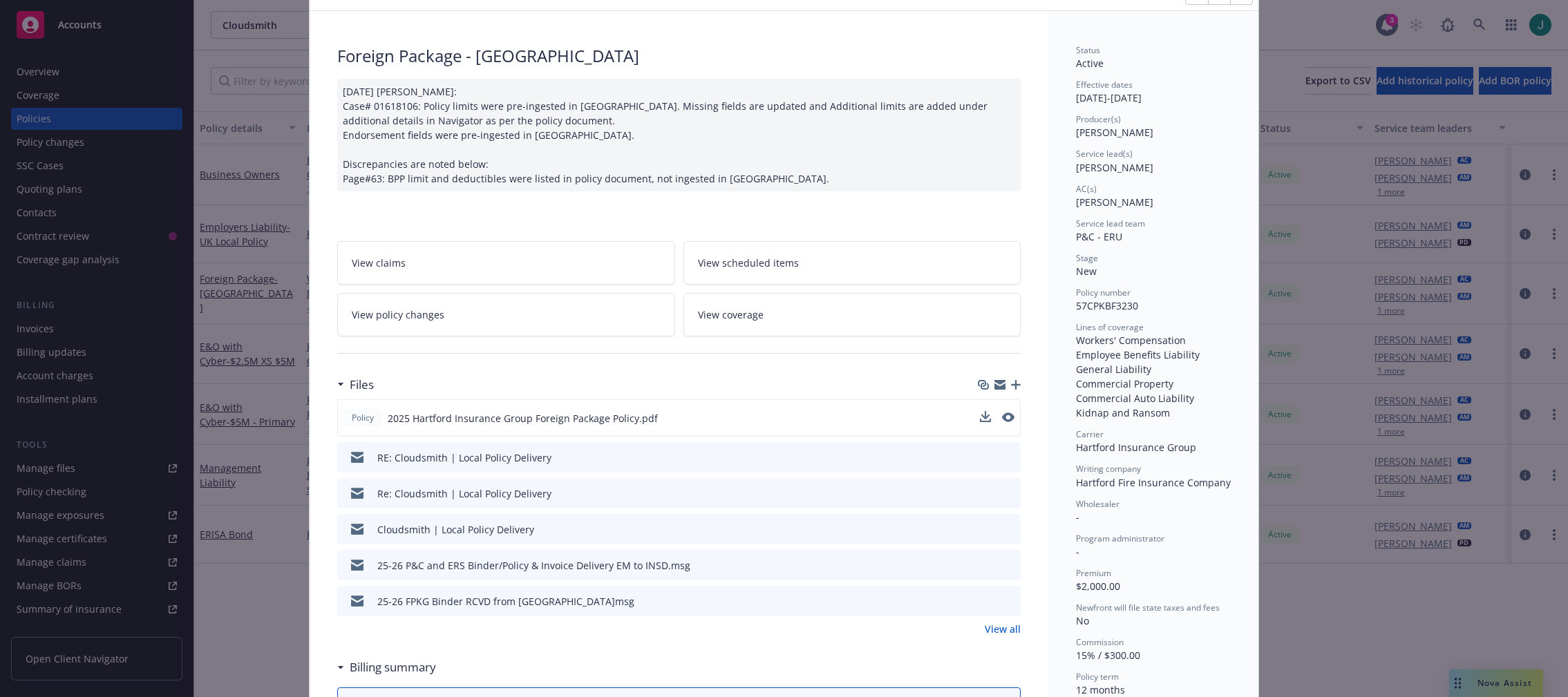
click at [489, 421] on span "2025 Hartford Insurance Group Foreign Package Policy.pdf" at bounding box center [522, 417] width 270 height 14
click at [1005, 417] on icon "preview file" at bounding box center [1006, 417] width 12 height 10
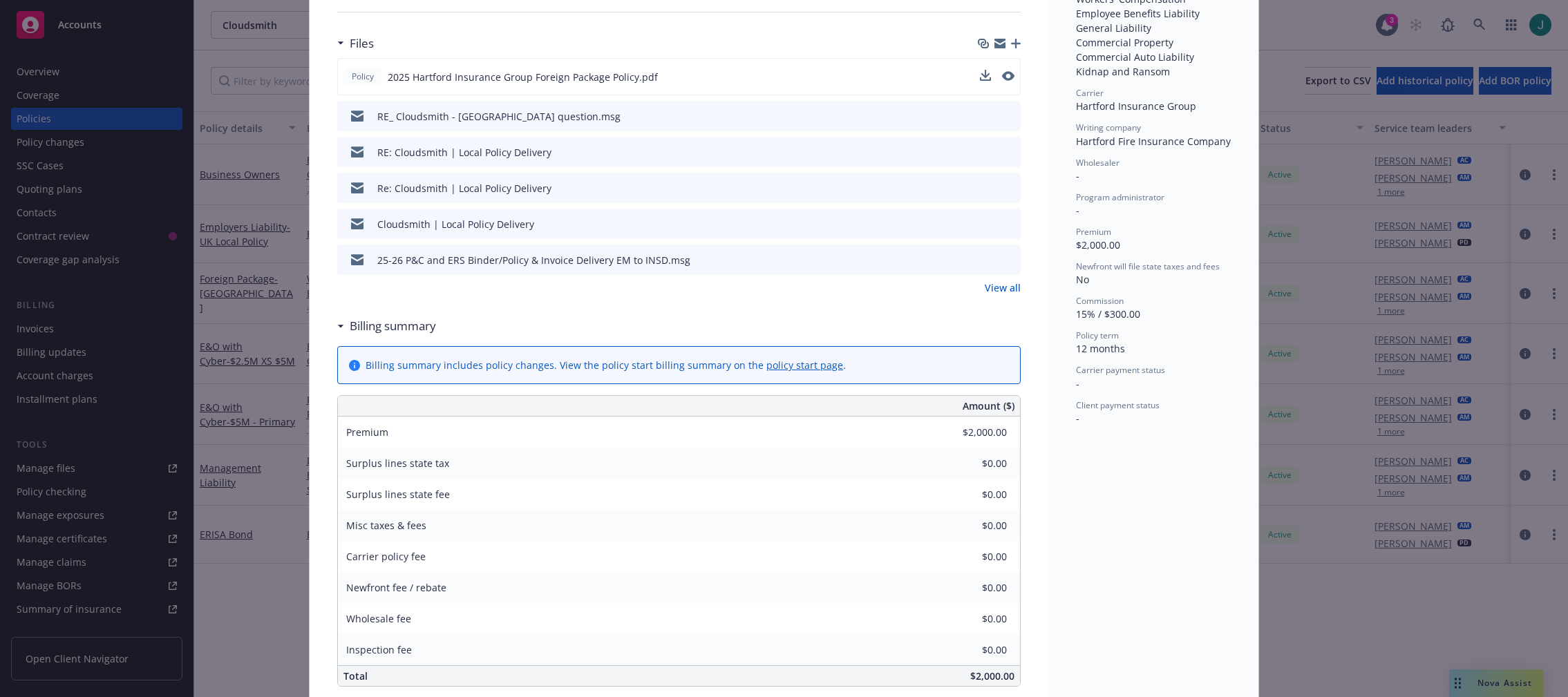
scroll to position [414, 0]
click at [992, 286] on link "View all" at bounding box center [1002, 283] width 36 height 14
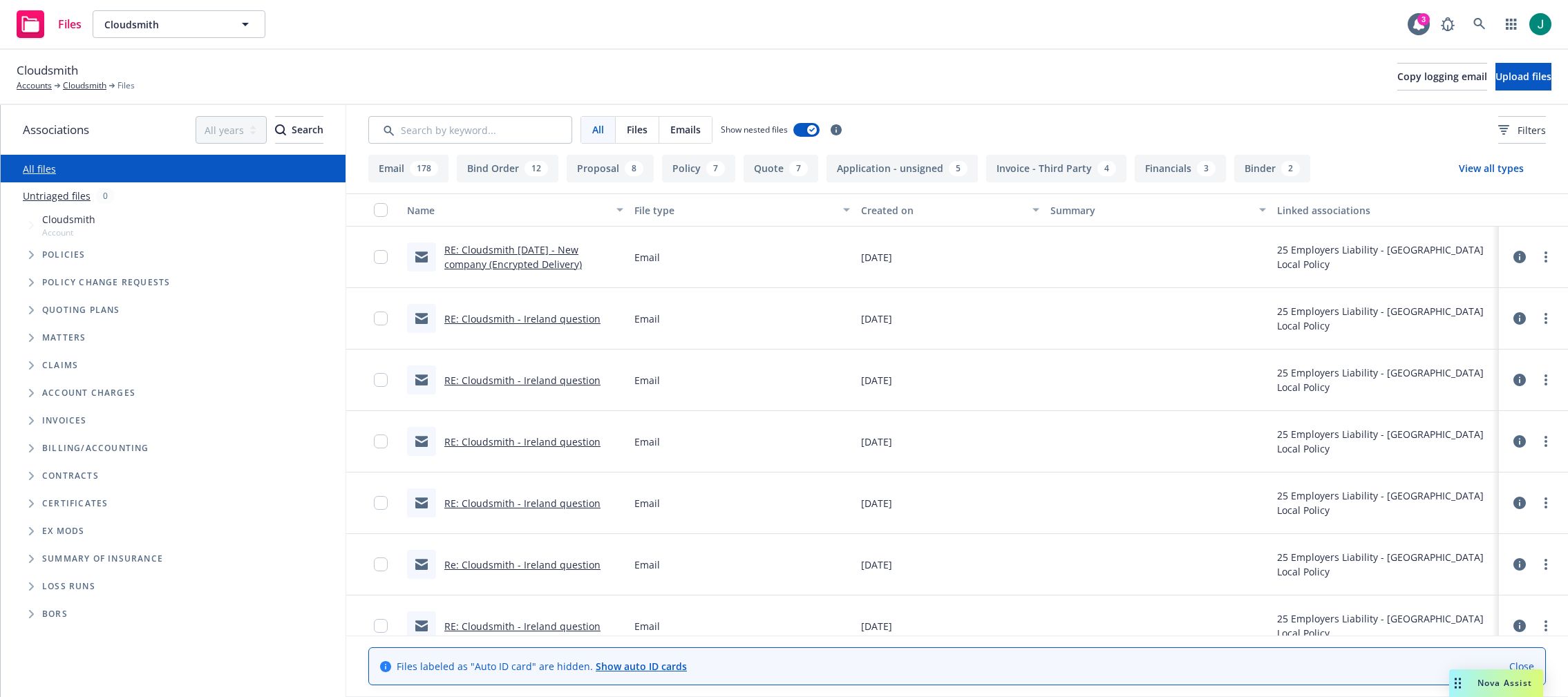
click at [27, 254] on span "Tree Example" at bounding box center [30, 254] width 22 height 22
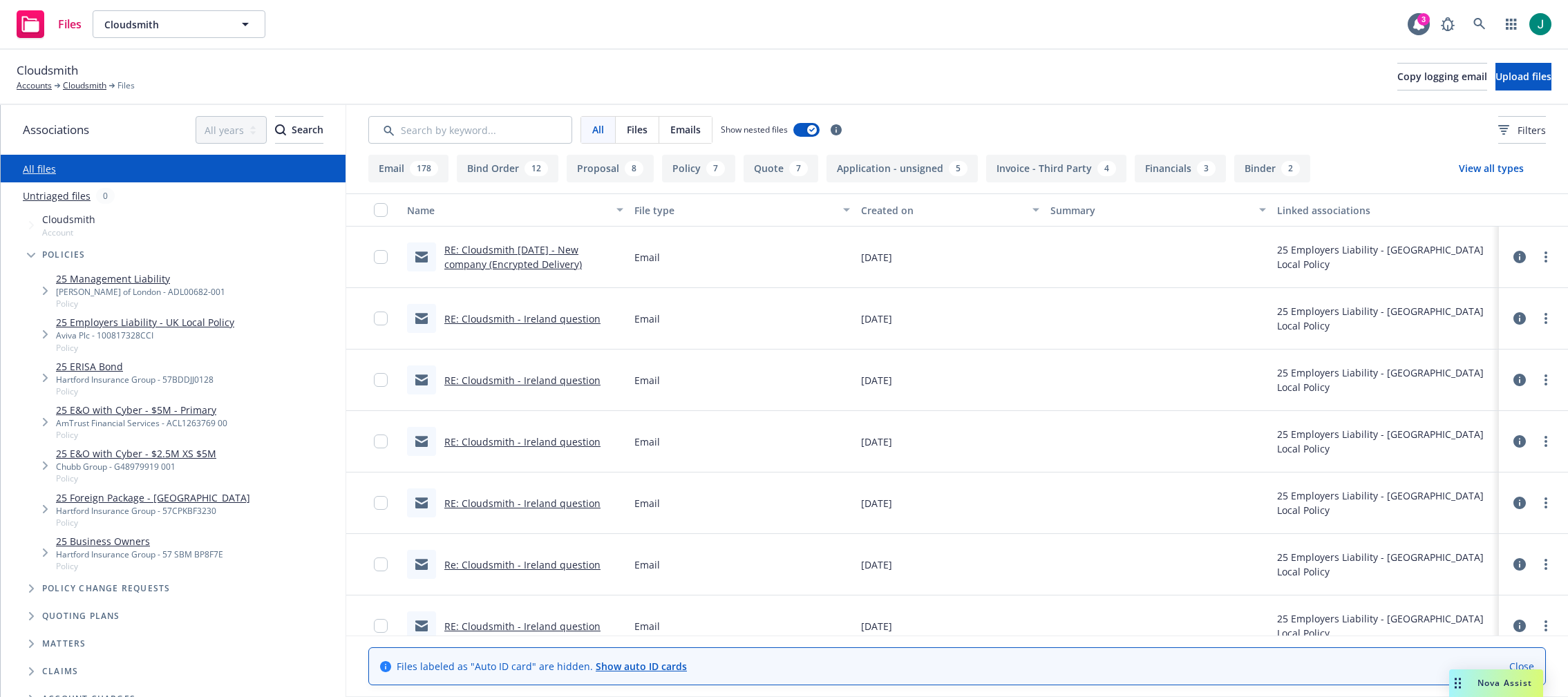
click at [537, 27] on div "Files Cloudsmith Cloudsmith 3" at bounding box center [784, 24] width 1568 height 50
